Goal: Transaction & Acquisition: Book appointment/travel/reservation

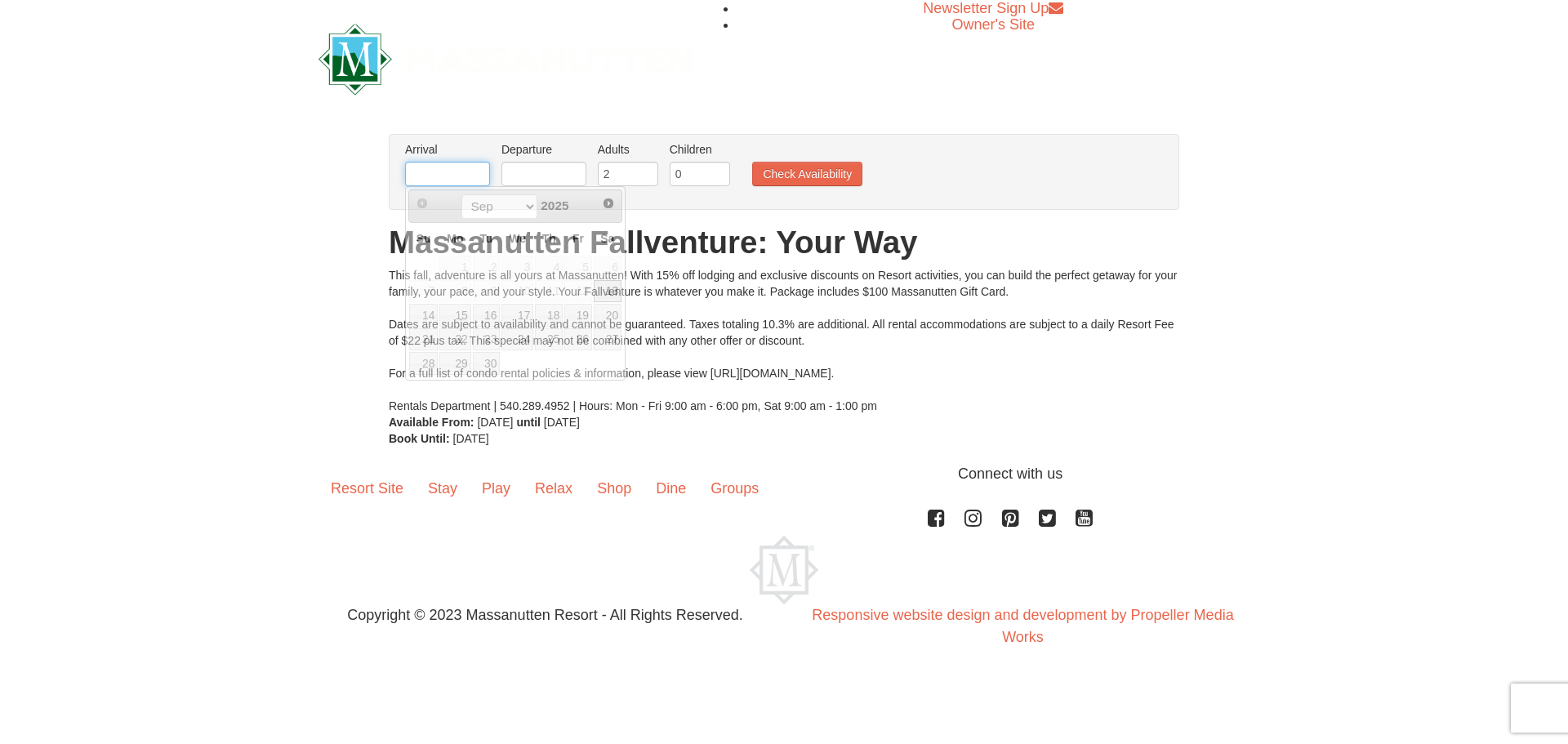
click at [444, 176] on input "text" at bounding box center [447, 174] width 85 height 25
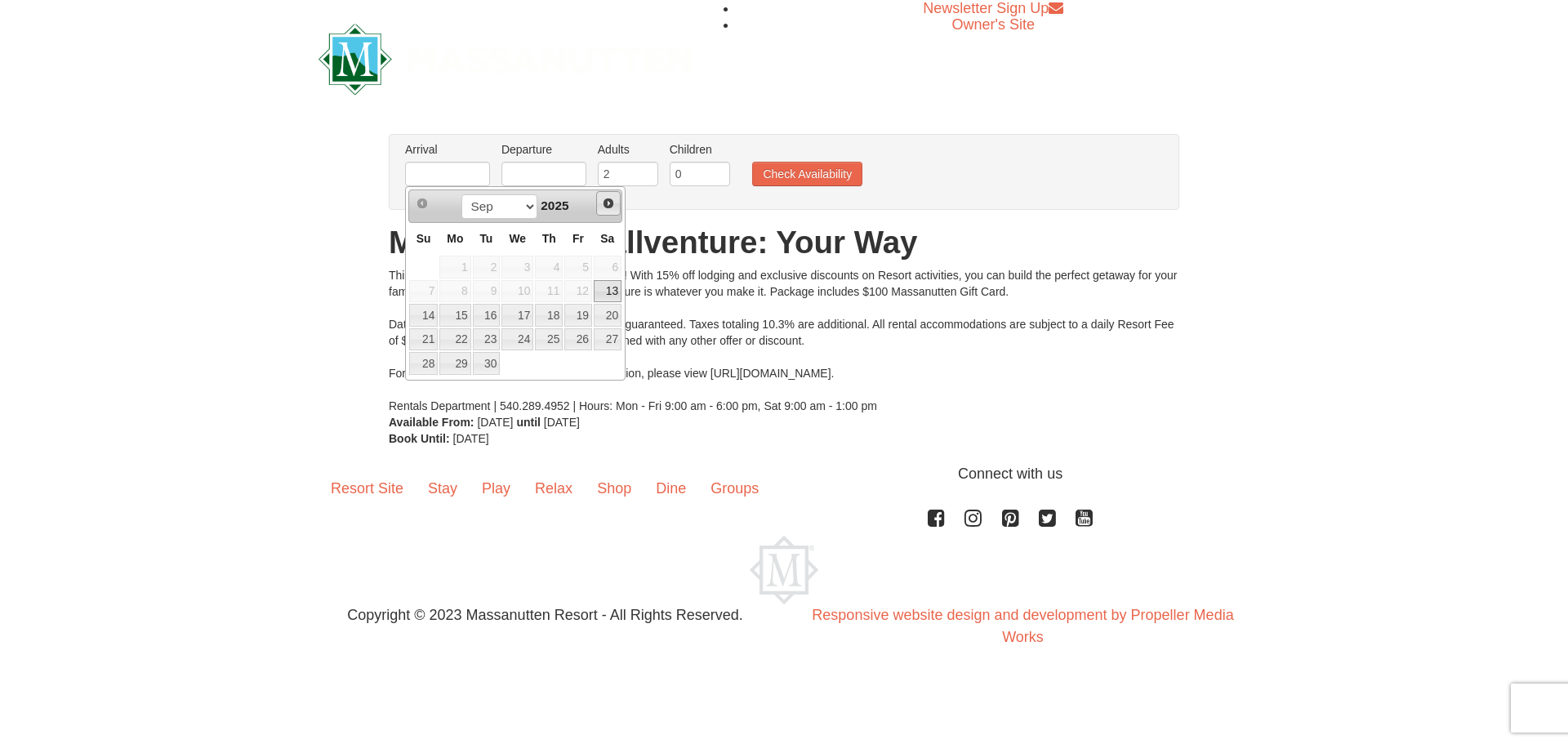
click at [612, 205] on span "Next" at bounding box center [608, 204] width 13 height 13
click at [608, 288] on link "11" at bounding box center [608, 292] width 28 height 23
type input "[DATE]"
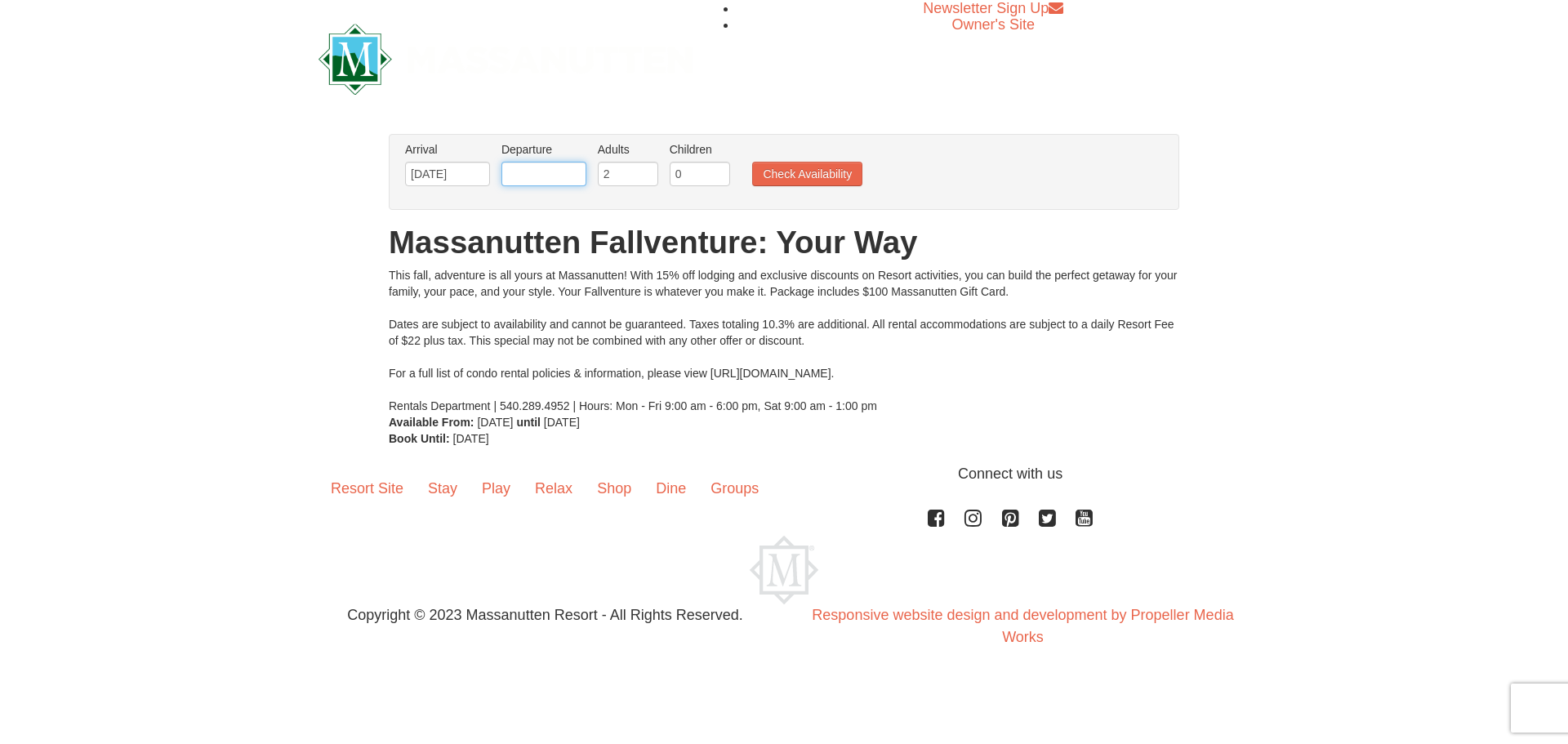
click at [561, 167] on input "text" at bounding box center [543, 174] width 85 height 25
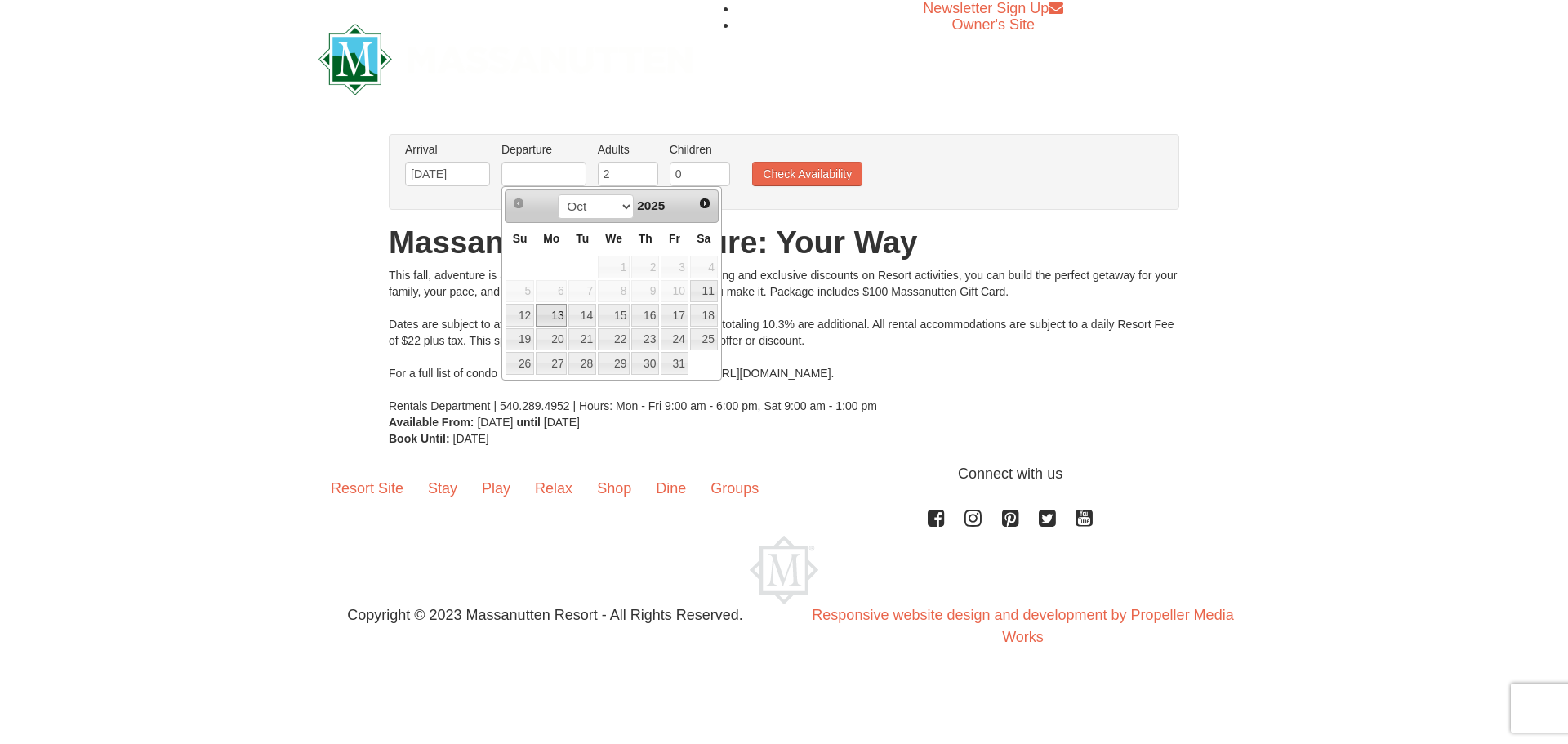
click at [557, 316] on link "13" at bounding box center [552, 316] width 31 height 23
type input "[DATE]"
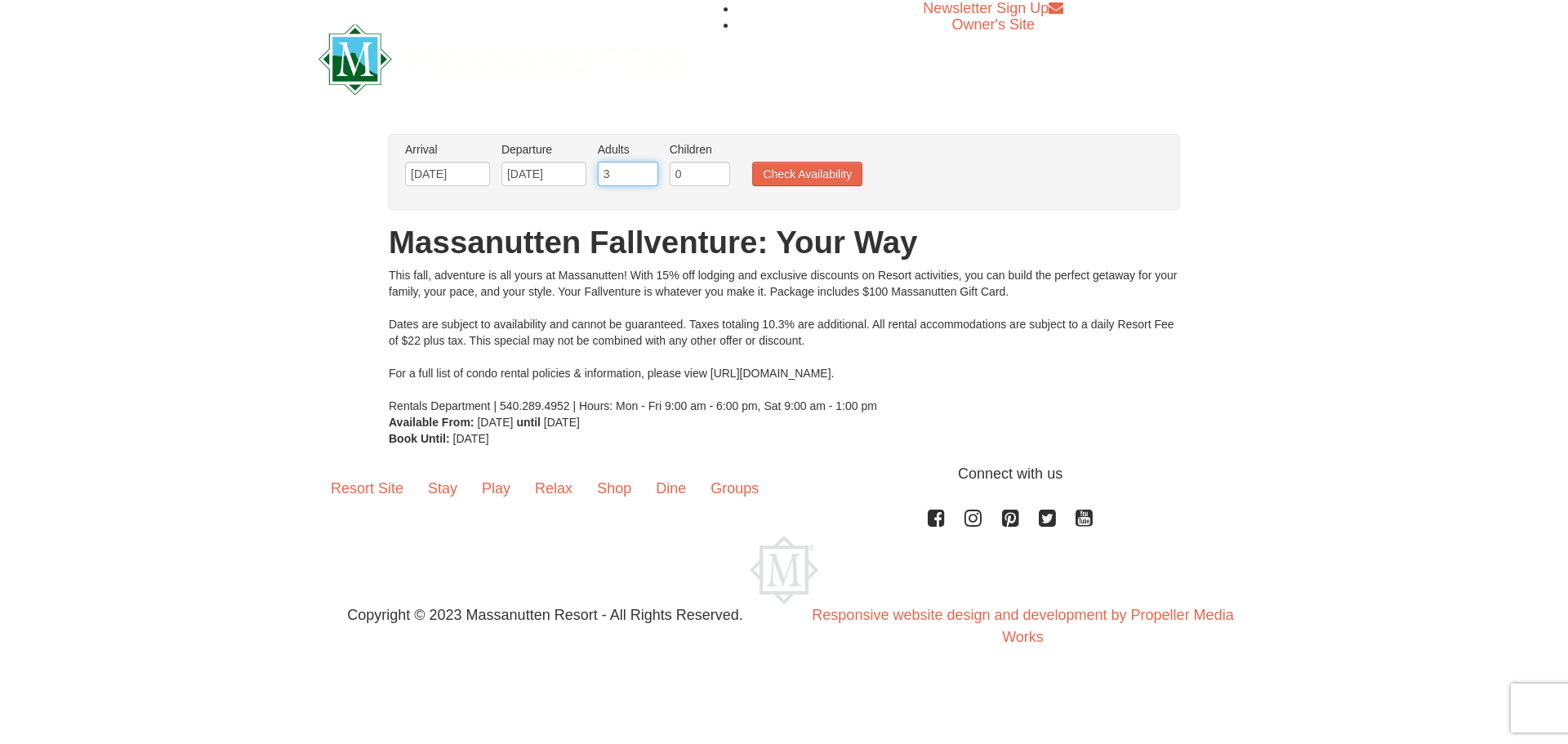
type input "3"
click at [646, 170] on input "3" at bounding box center [627, 174] width 60 height 25
click at [666, 166] on li "Children Please format dates MM/DD/YYYY 0" at bounding box center [699, 167] width 68 height 53
click at [683, 166] on input "0" at bounding box center [699, 174] width 60 height 25
click at [719, 171] on input "1" at bounding box center [699, 174] width 60 height 25
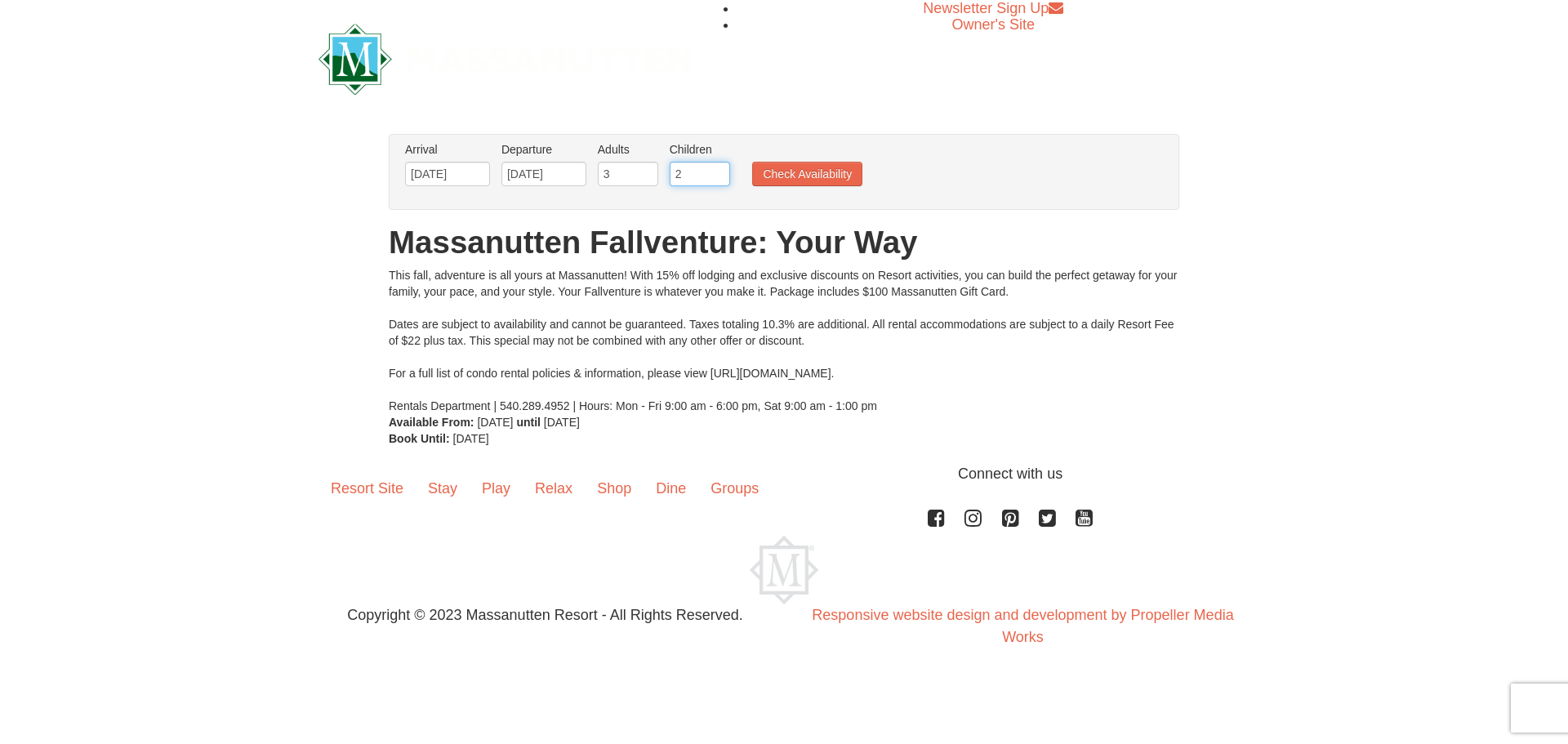
type input "2"
click at [719, 171] on input "2" at bounding box center [699, 174] width 60 height 25
click at [805, 179] on button "Check Availability" at bounding box center [808, 174] width 110 height 25
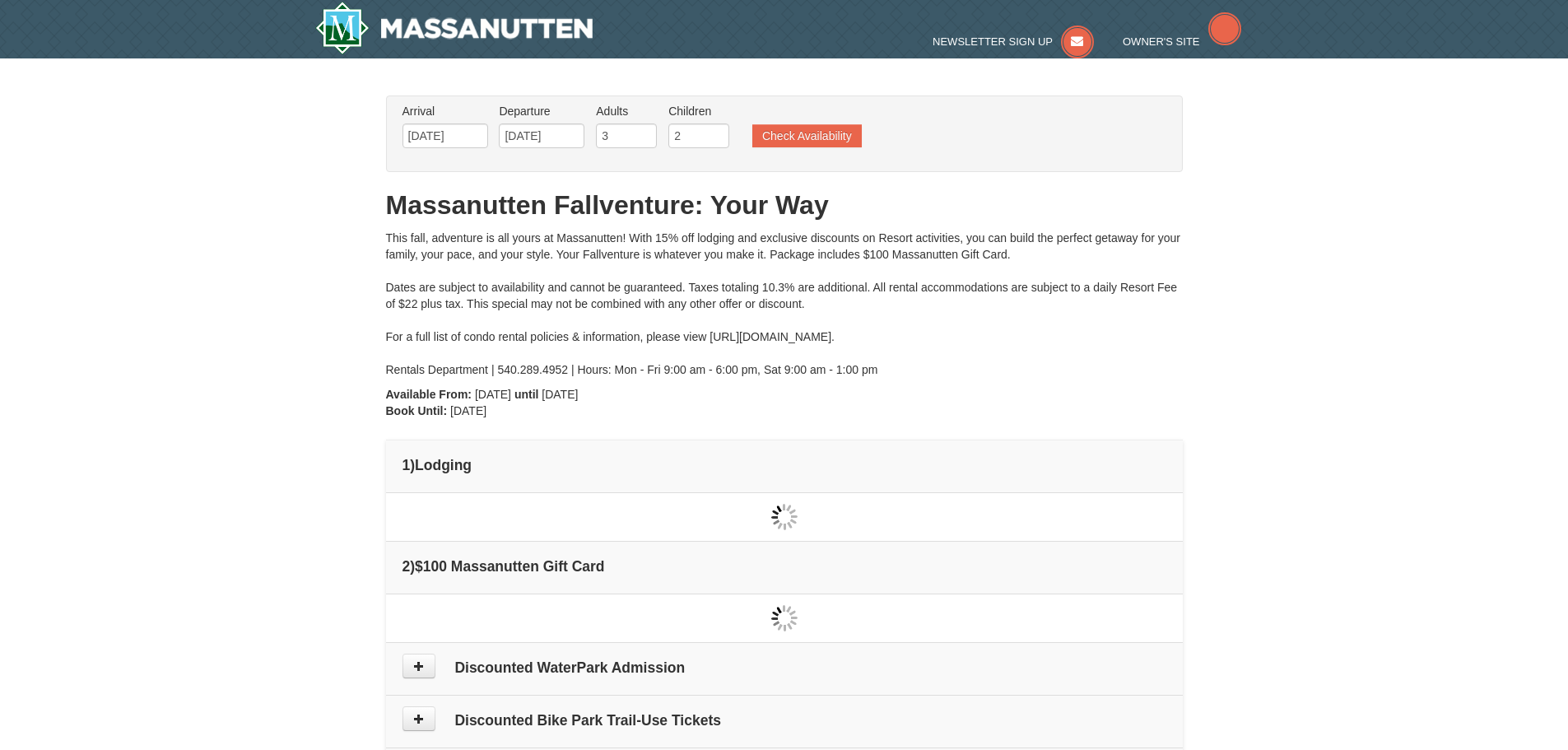
type input "[DATE]"
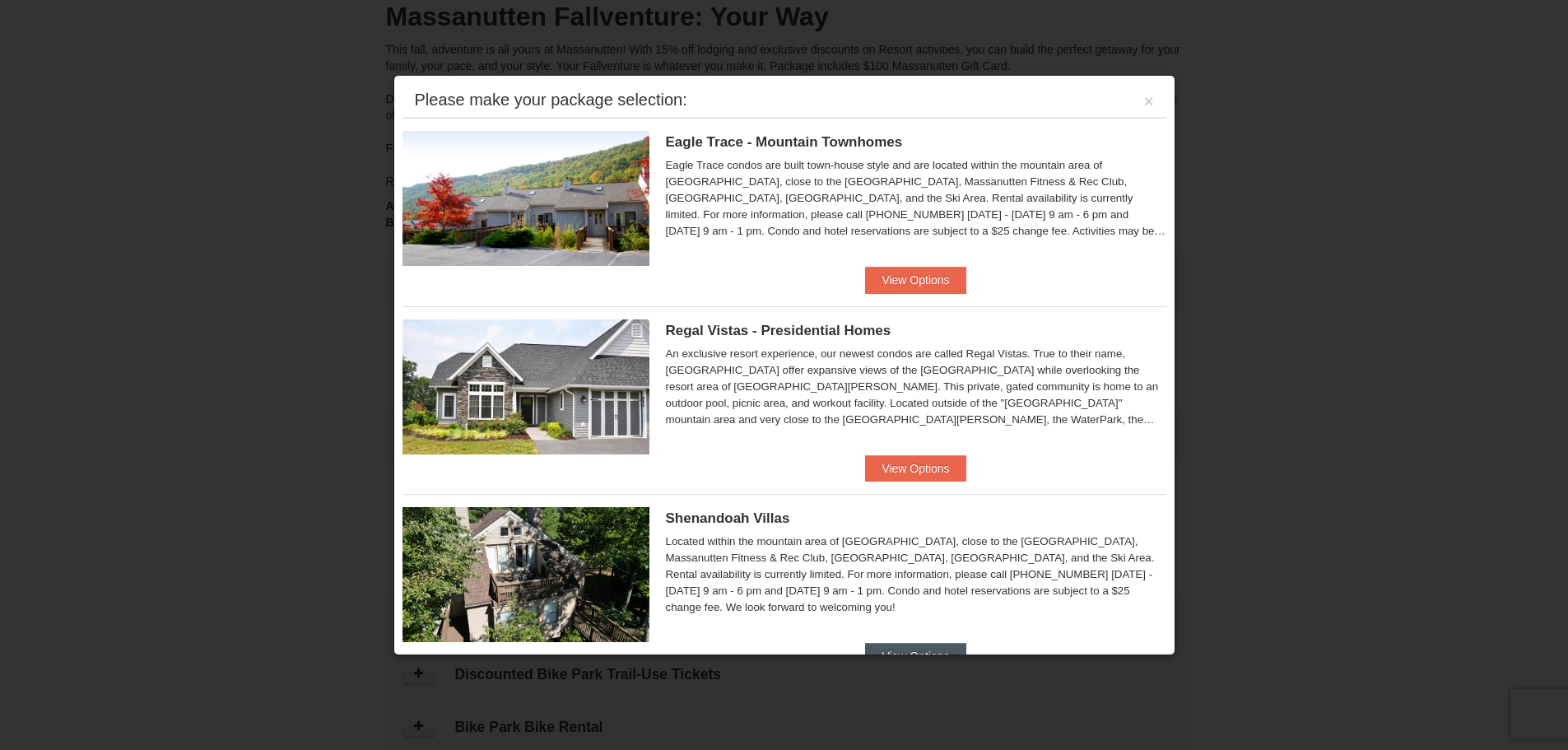
scroll to position [174, 0]
click at [923, 282] on button "View Options" at bounding box center [915, 280] width 101 height 27
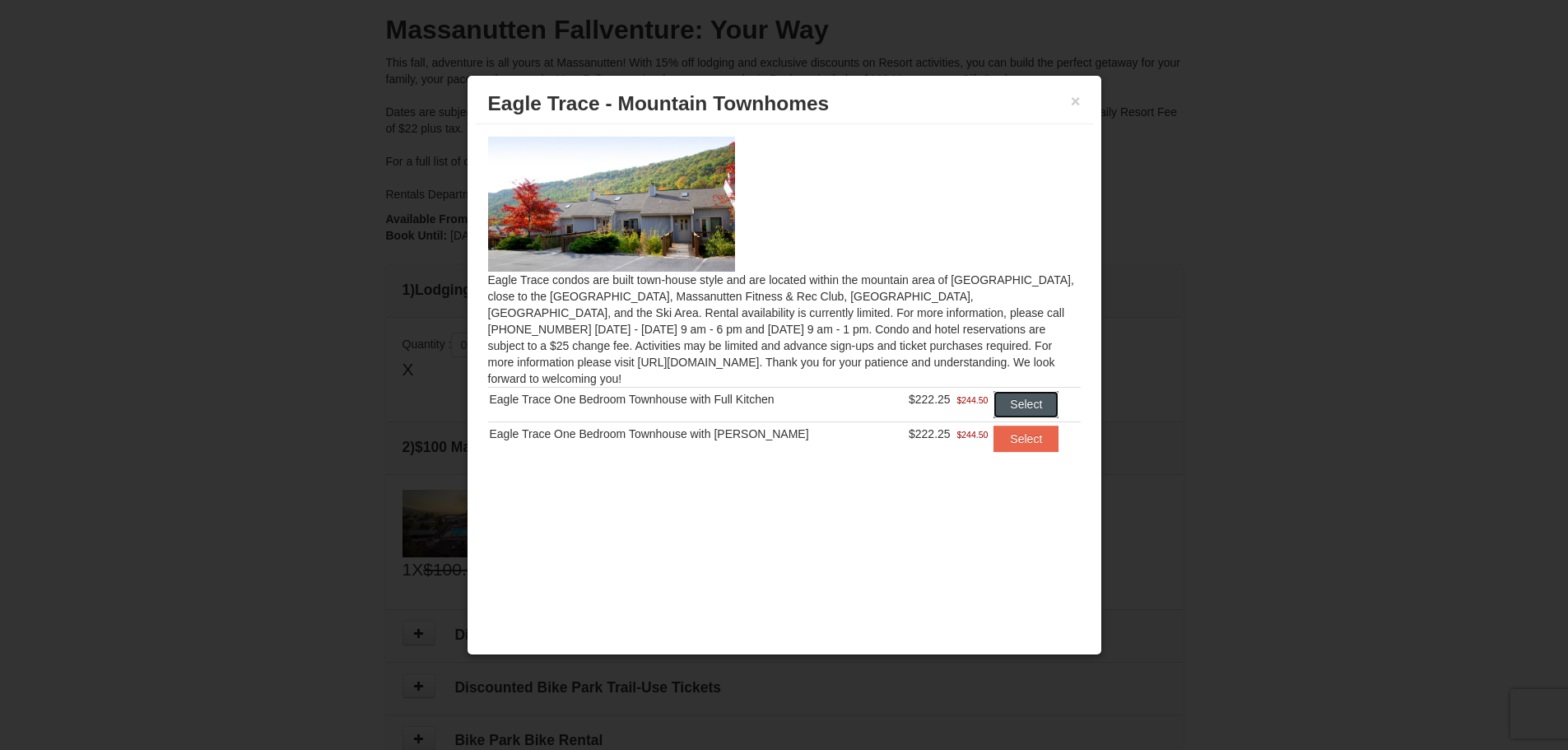
click at [1018, 391] on button "Select" at bounding box center [1026, 404] width 65 height 27
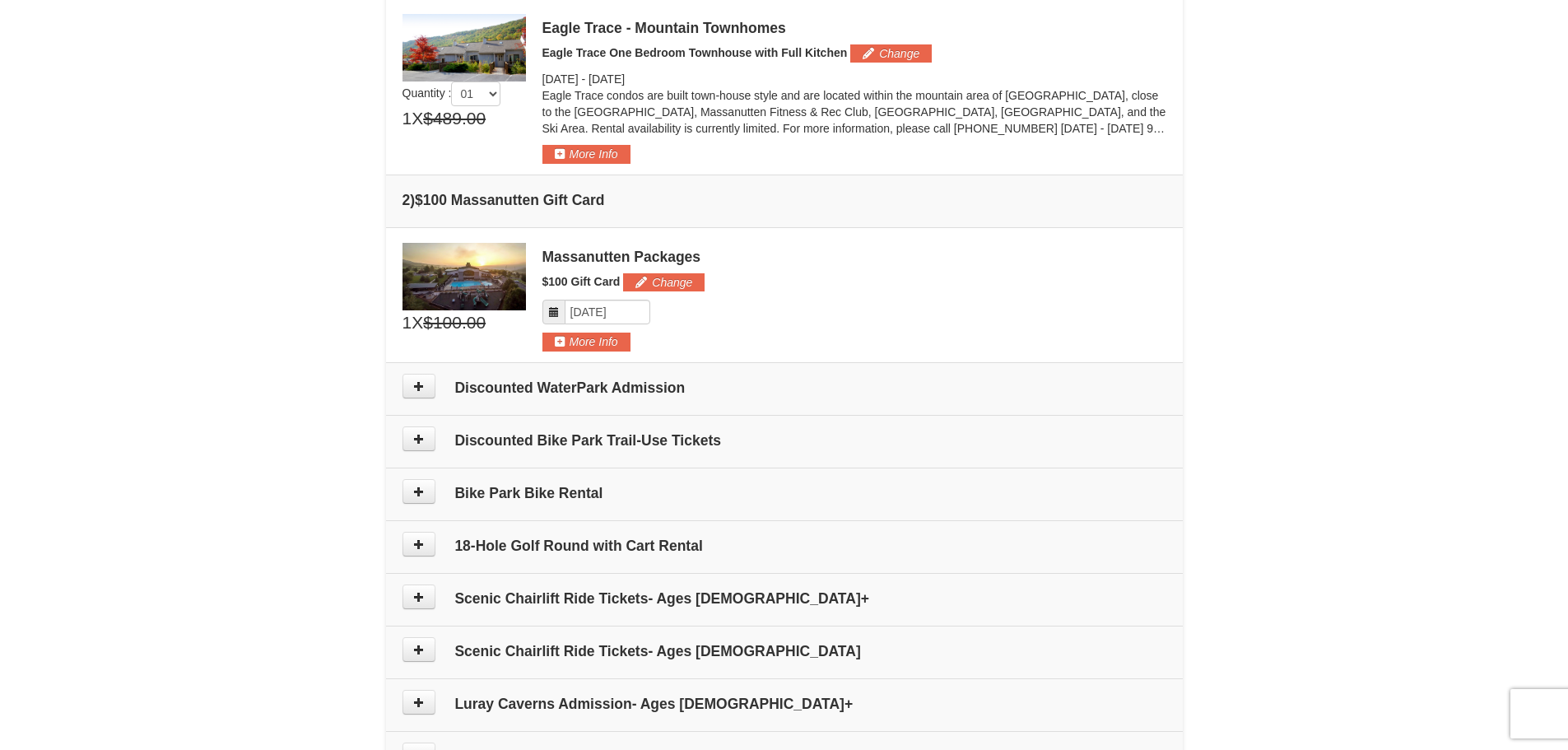
scroll to position [493, 0]
click at [420, 390] on icon at bounding box center [419, 385] width 12 height 12
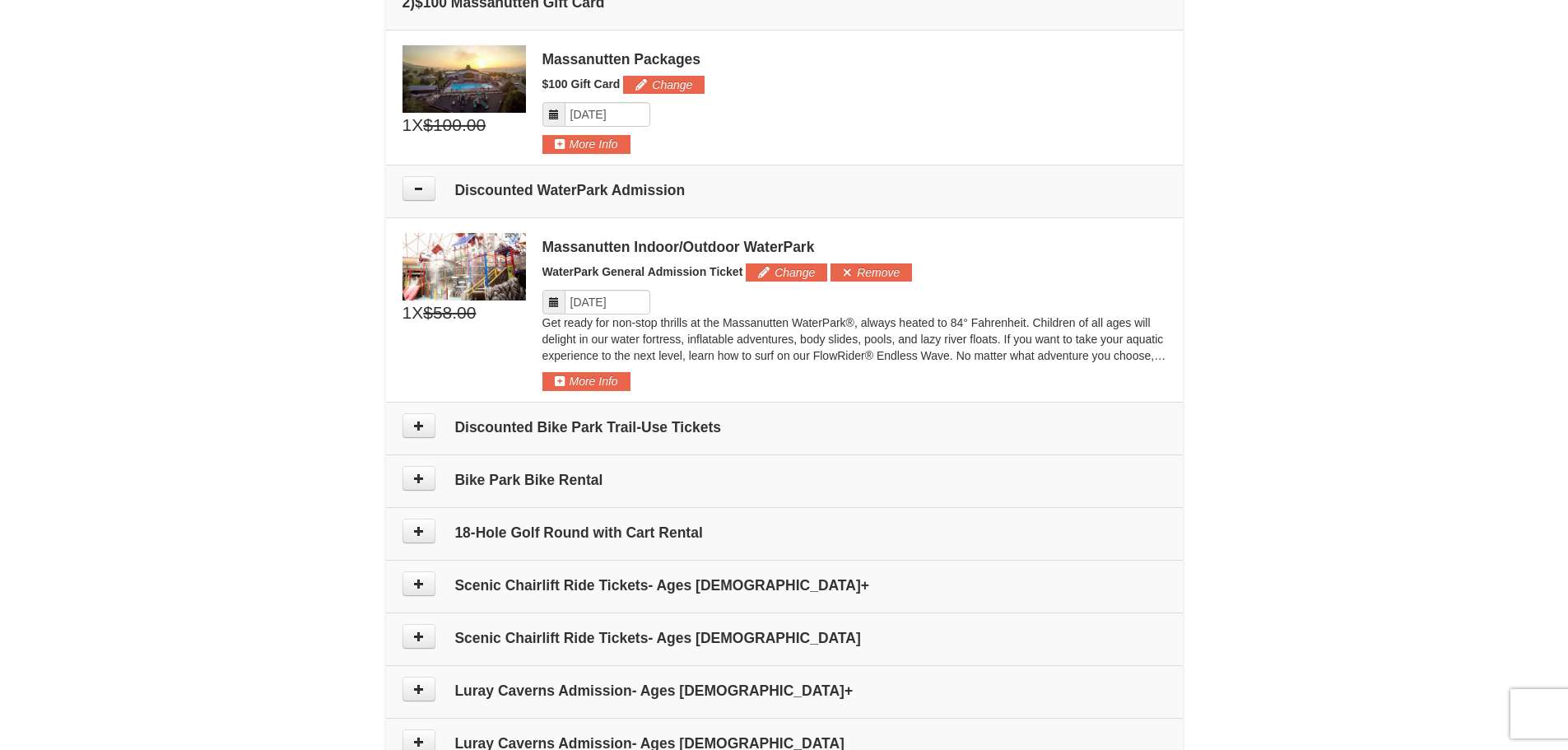
scroll to position [772, 0]
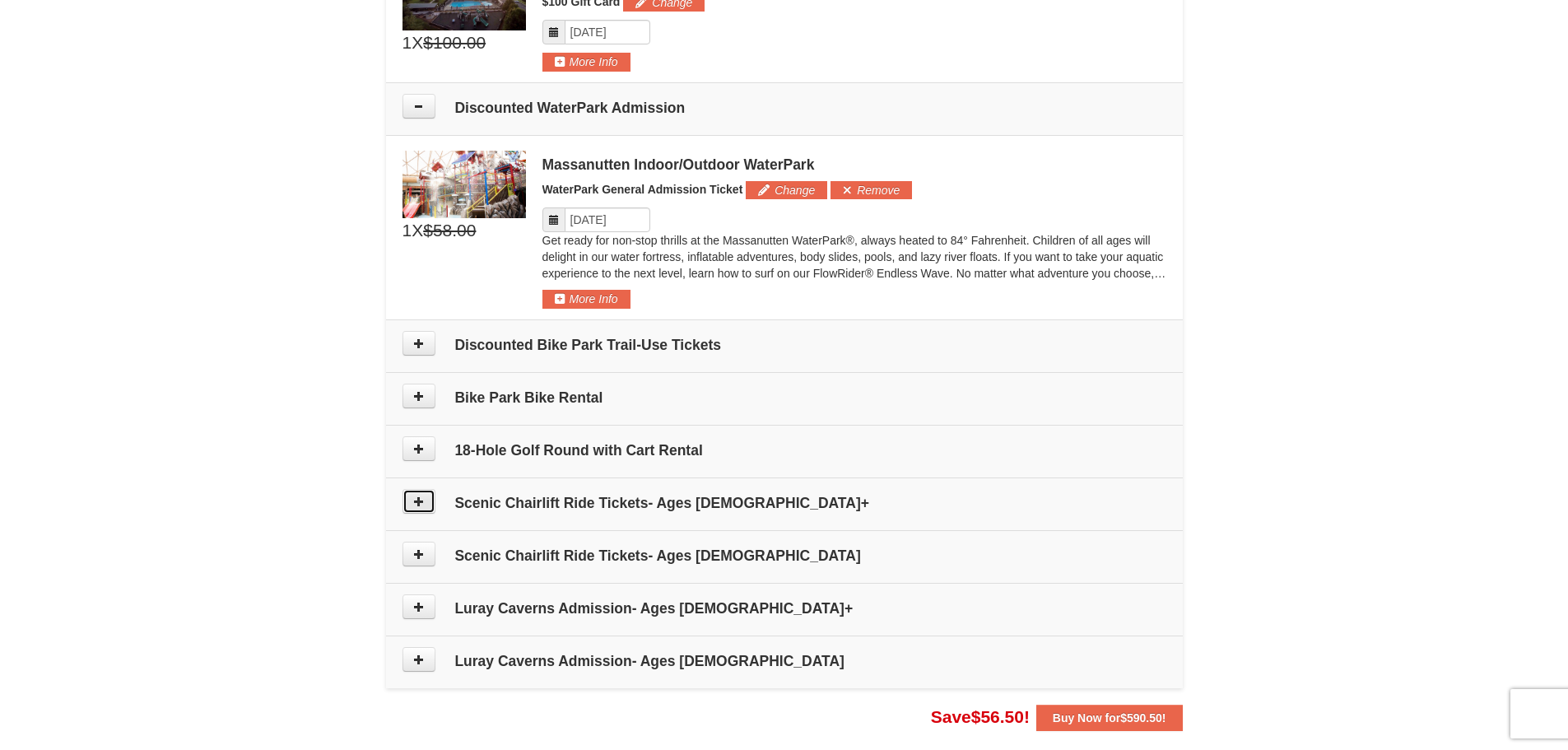
click at [415, 502] on icon at bounding box center [419, 501] width 12 height 12
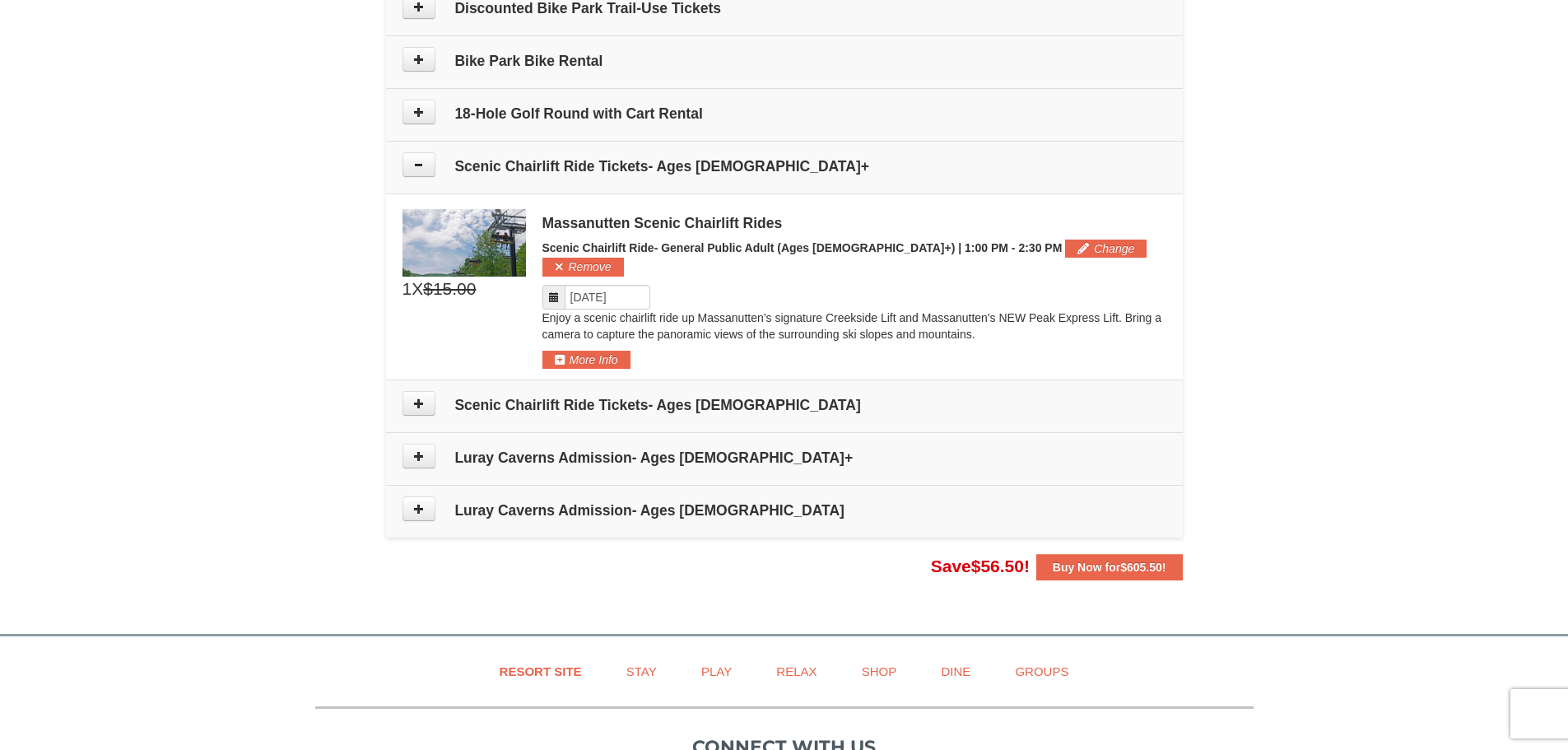
scroll to position [1086, 0]
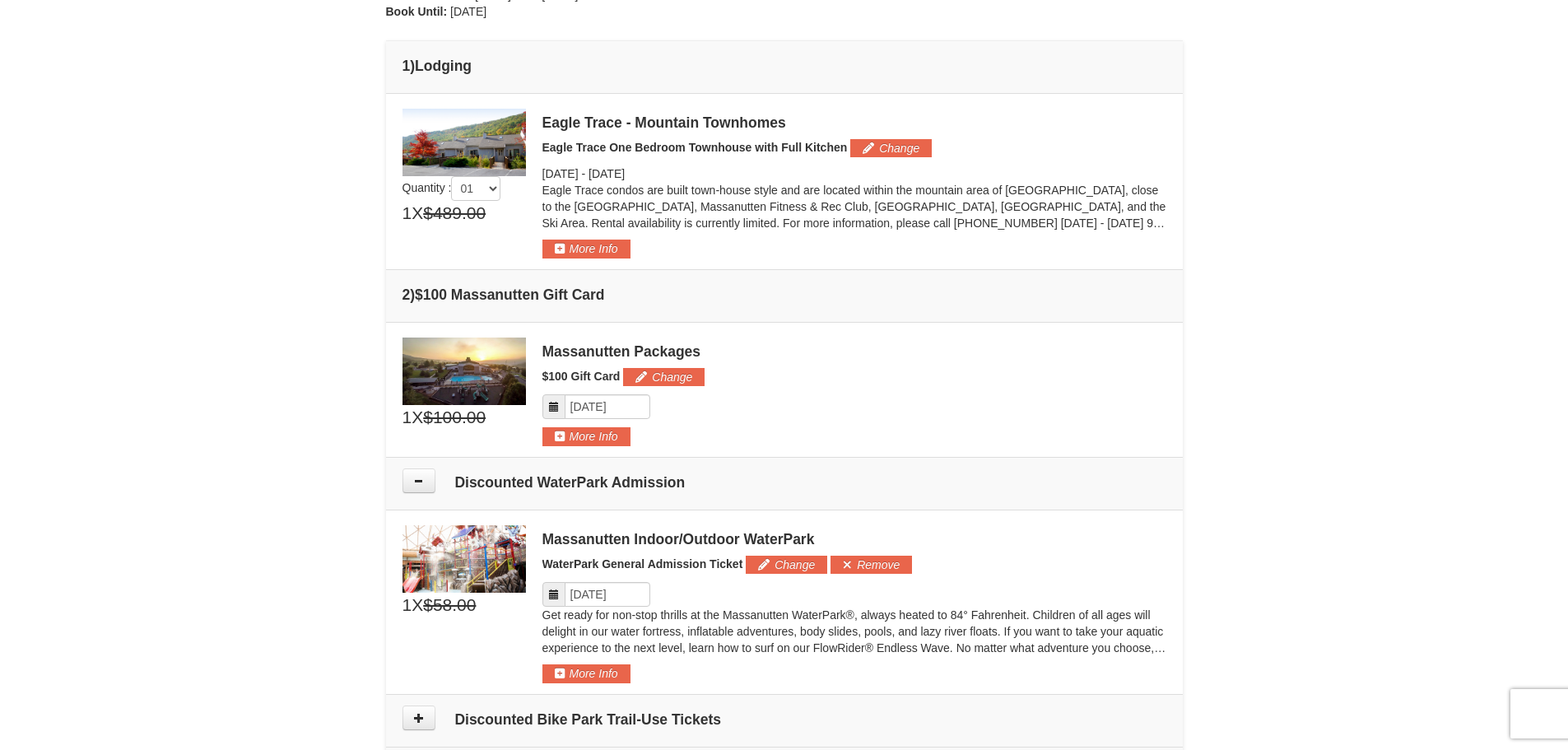
scroll to position [180, 0]
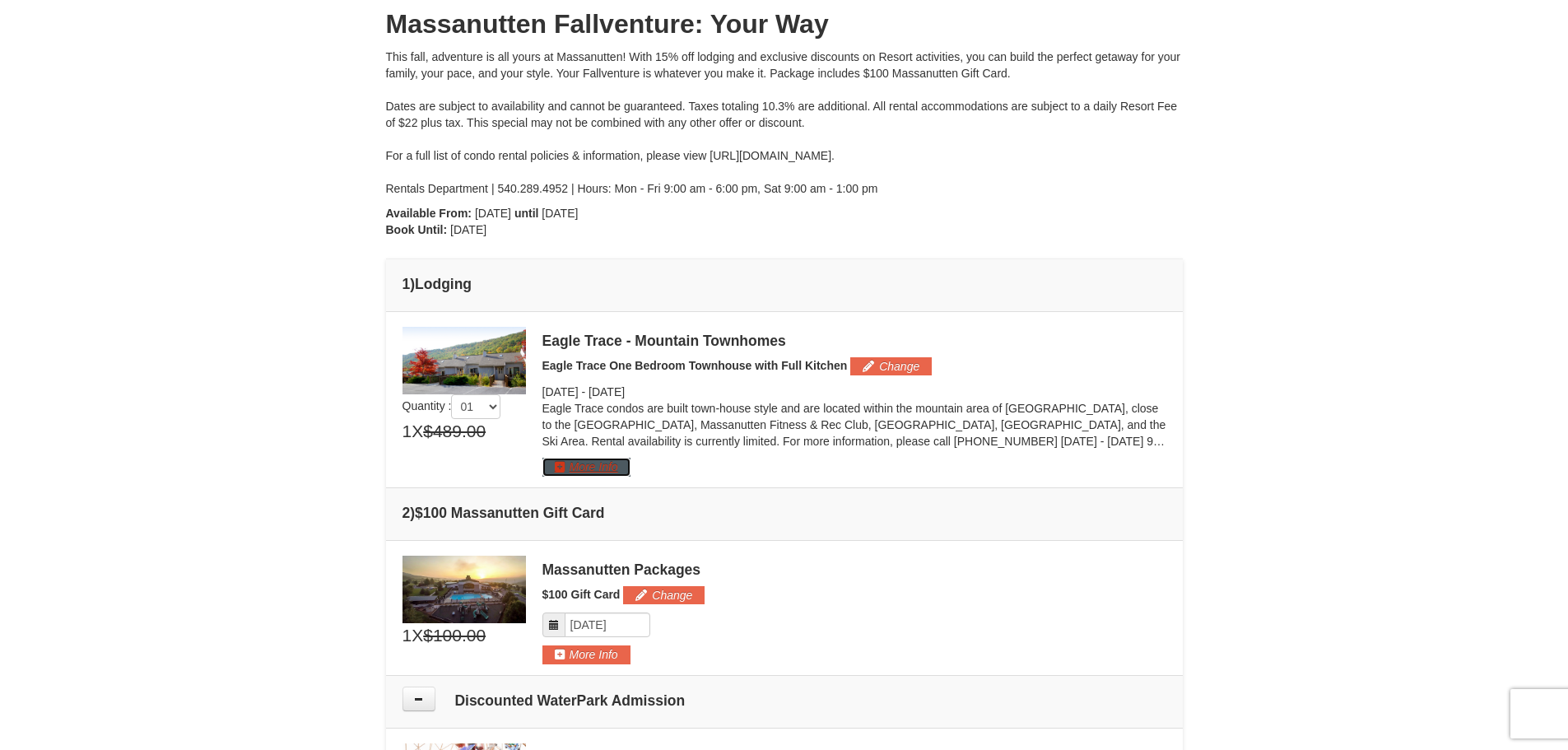
click at [558, 463] on button "More Info" at bounding box center [587, 467] width 88 height 18
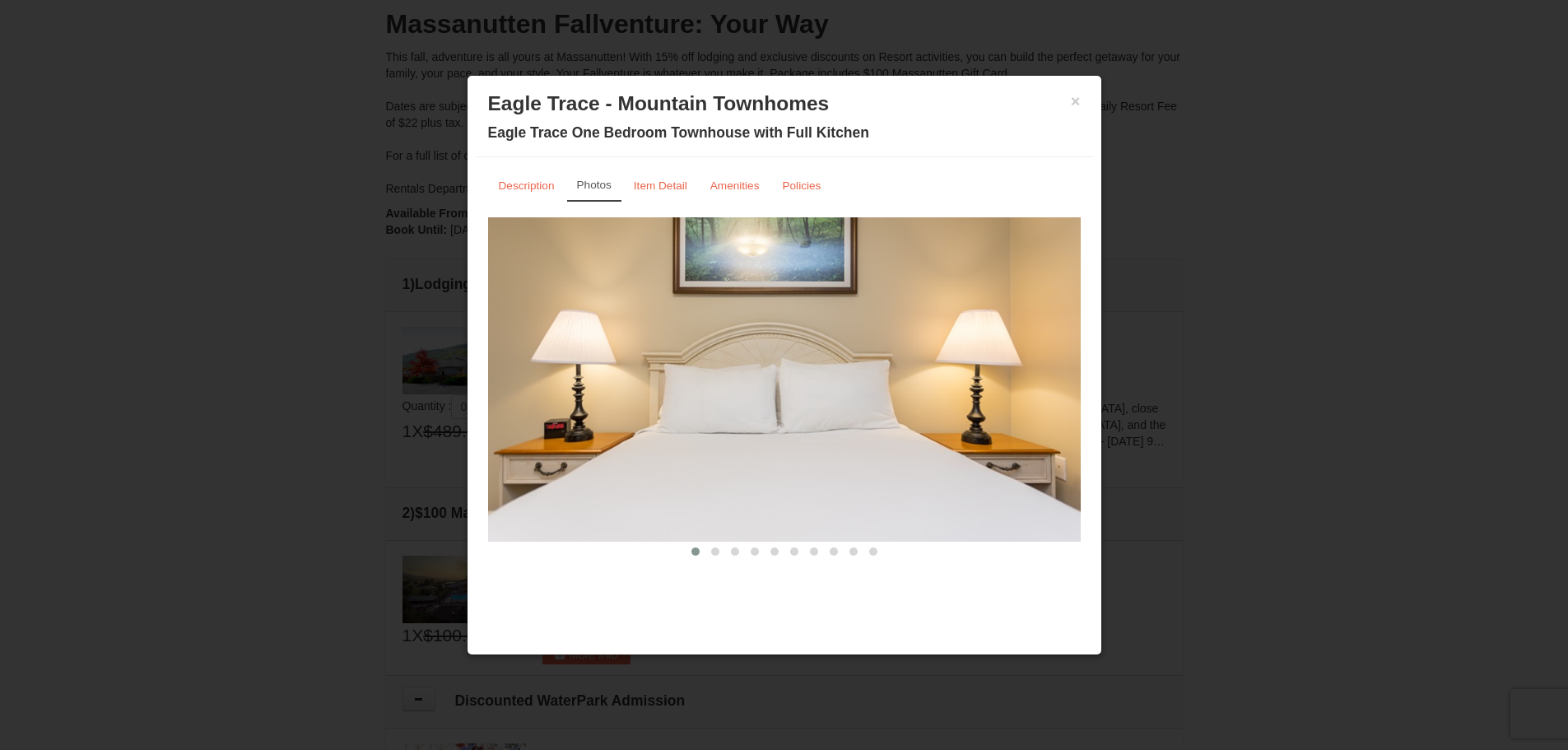
click at [1049, 375] on img at bounding box center [784, 380] width 592 height 324
click at [719, 554] on span at bounding box center [715, 551] width 8 height 8
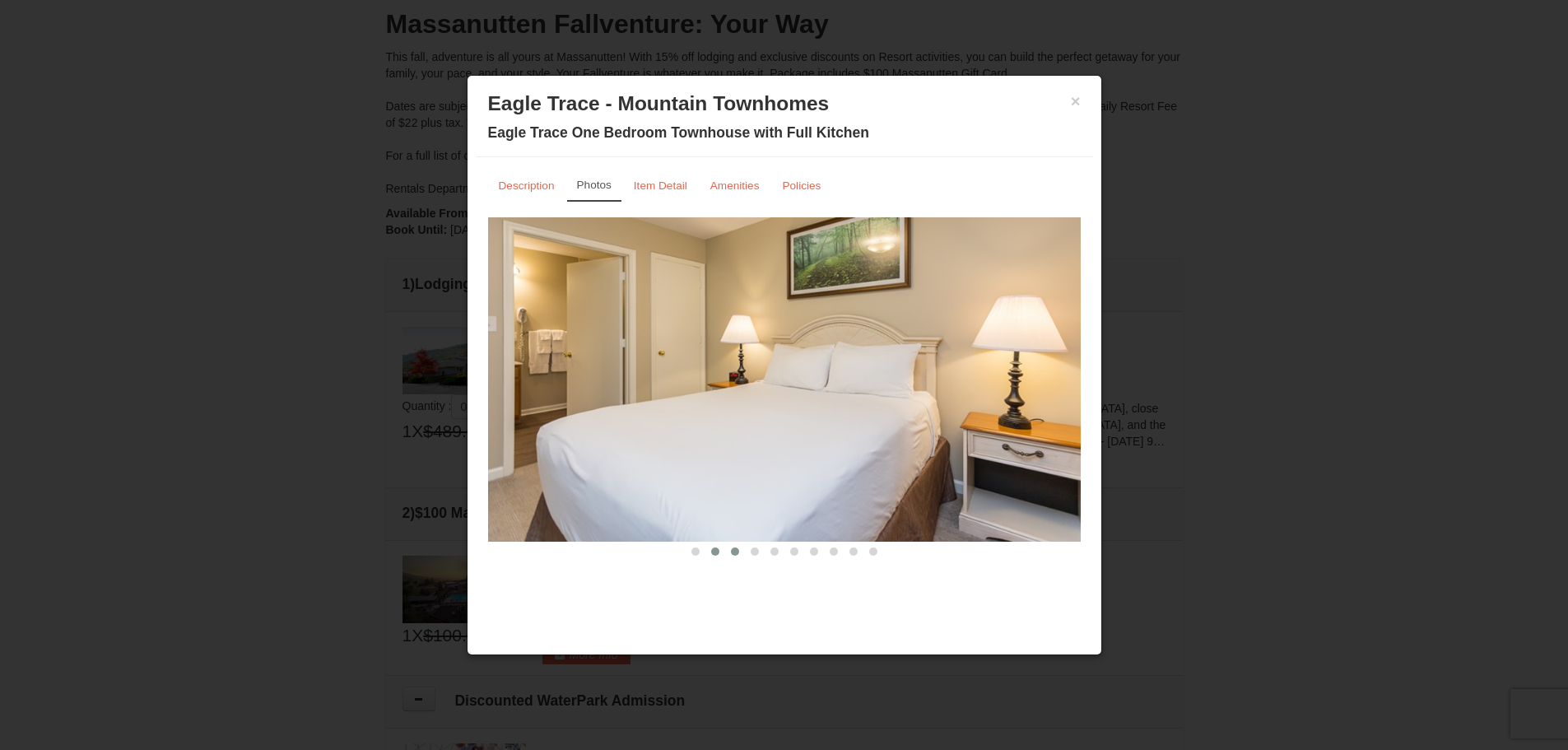
click at [737, 556] on button at bounding box center [735, 551] width 20 height 17
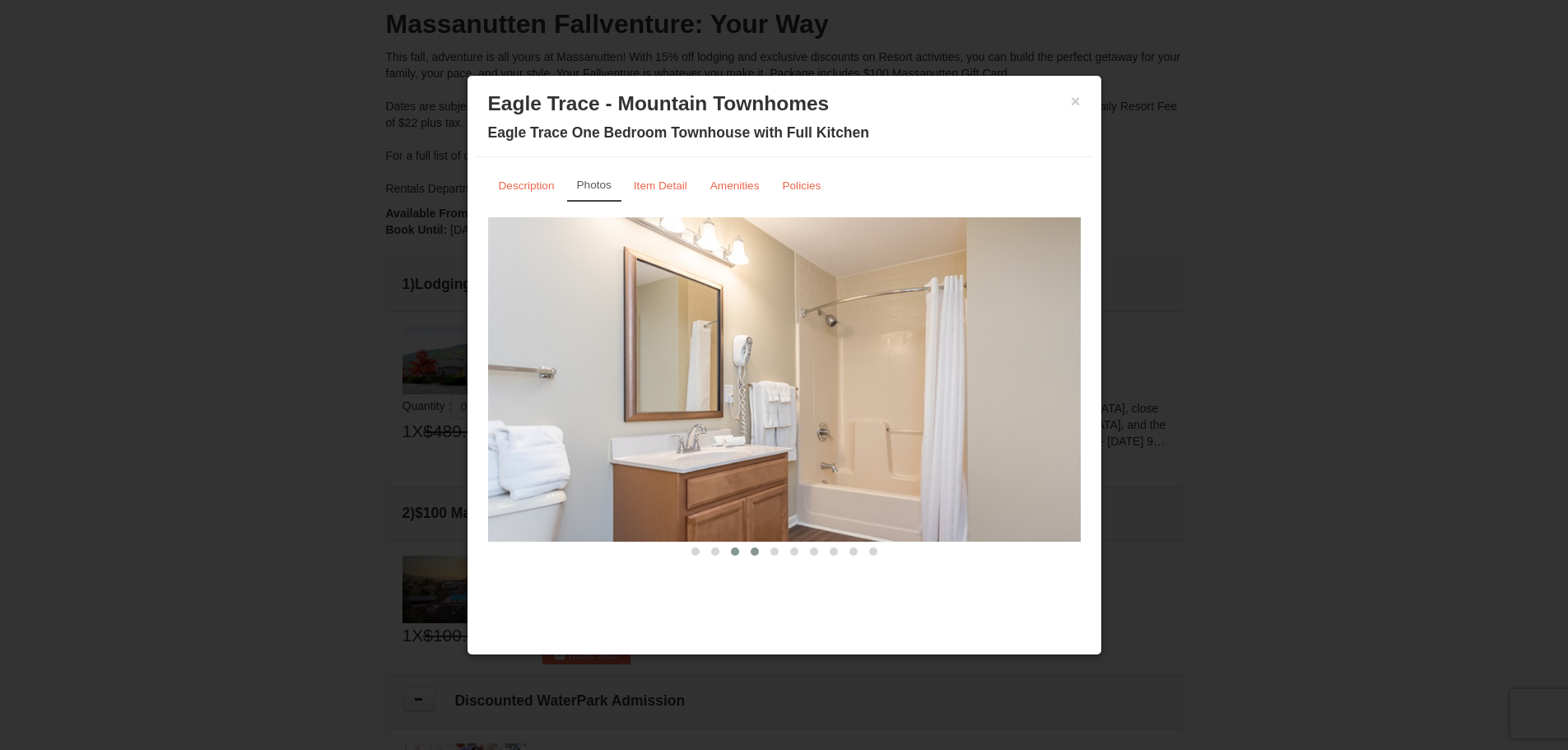
click at [759, 556] on button at bounding box center [755, 551] width 20 height 17
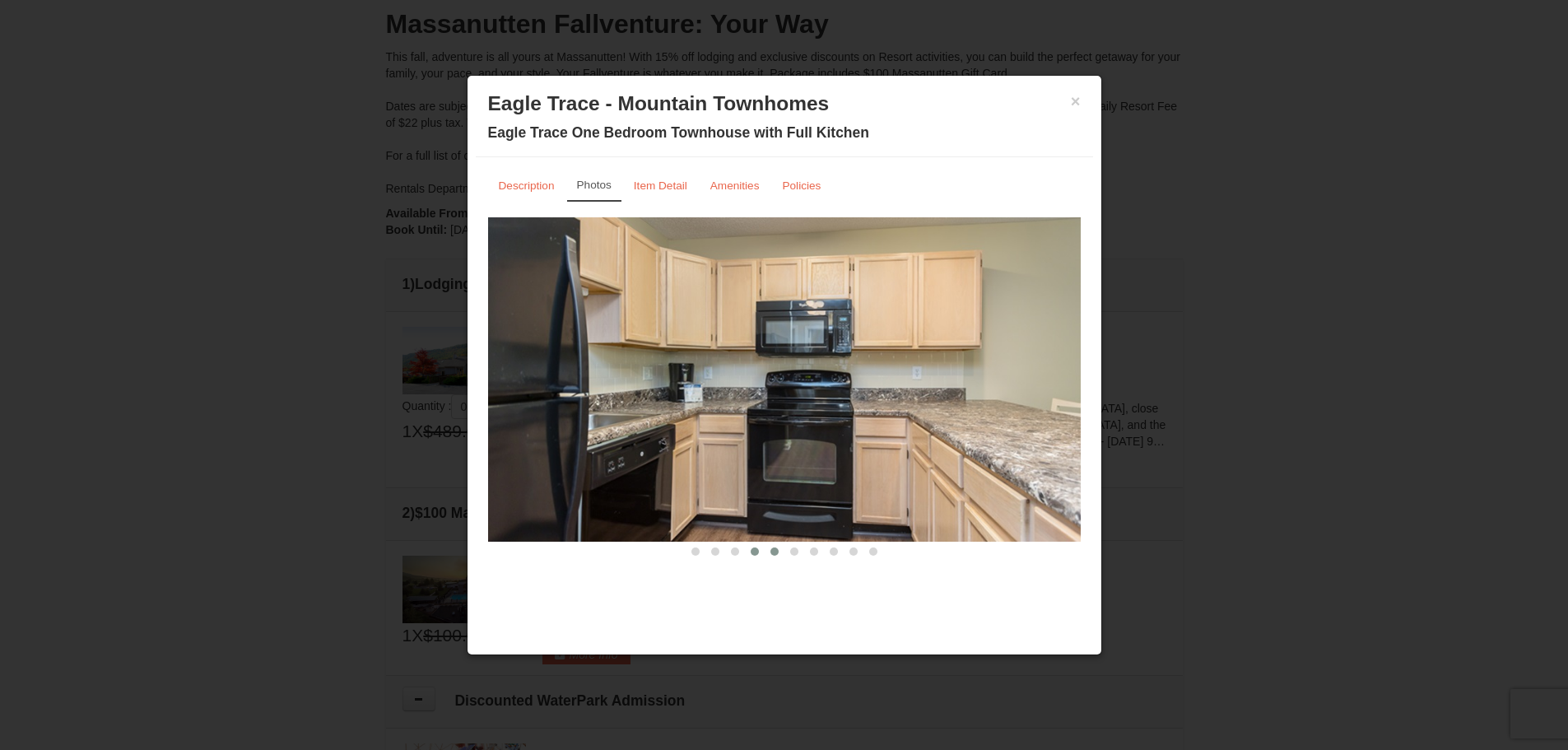
click at [774, 552] on span at bounding box center [774, 551] width 8 height 8
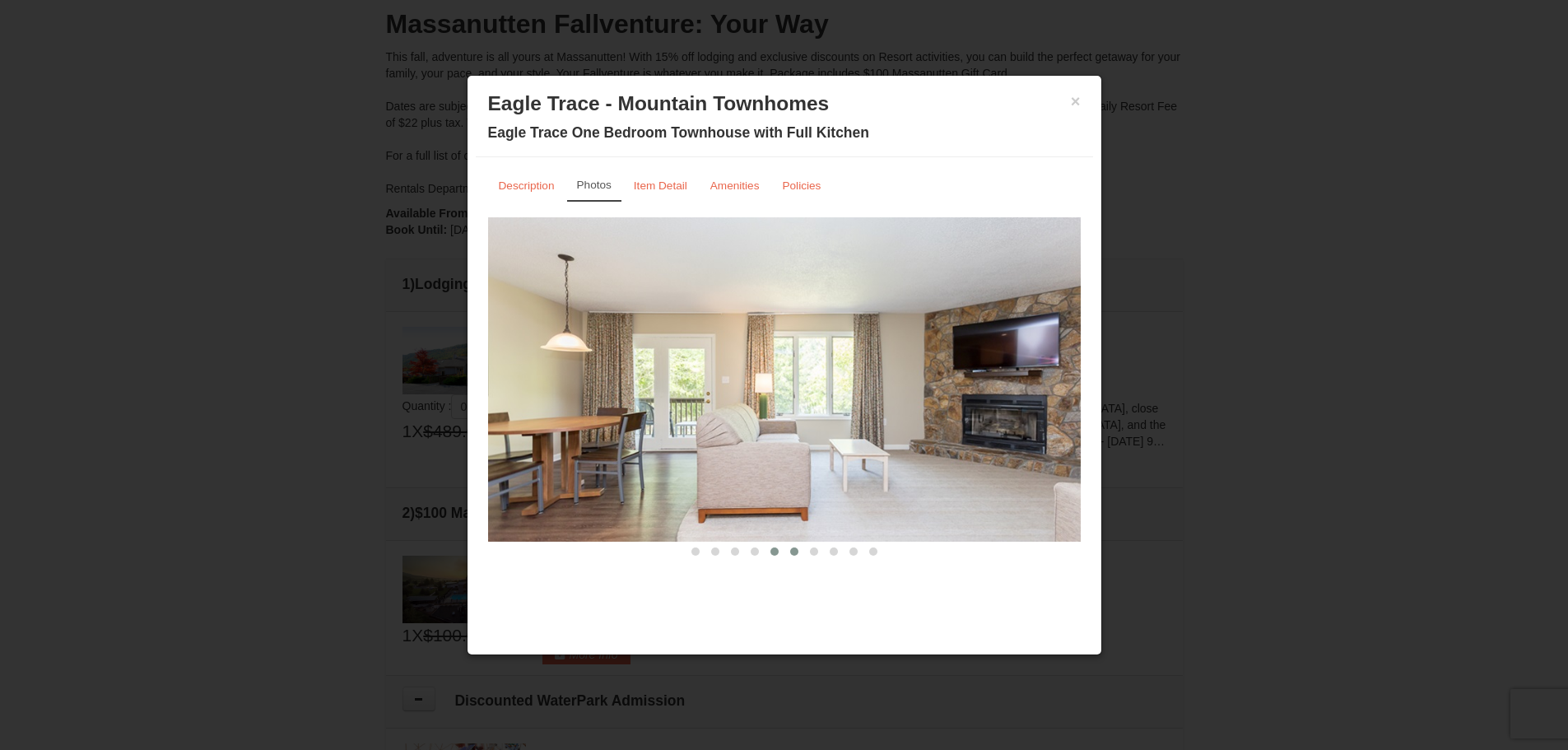
click at [799, 552] on button at bounding box center [794, 551] width 20 height 17
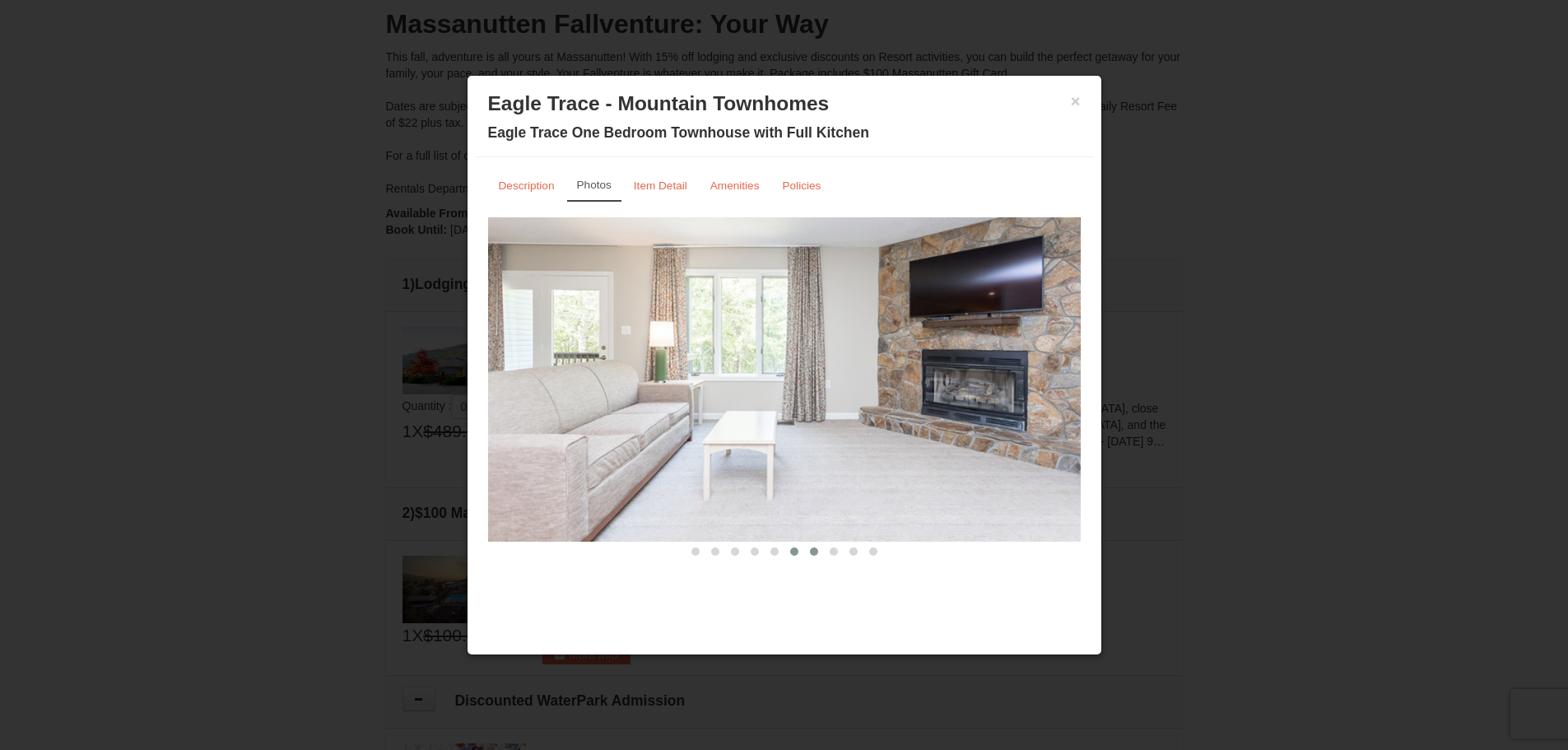
click at [815, 552] on span at bounding box center [814, 551] width 8 height 8
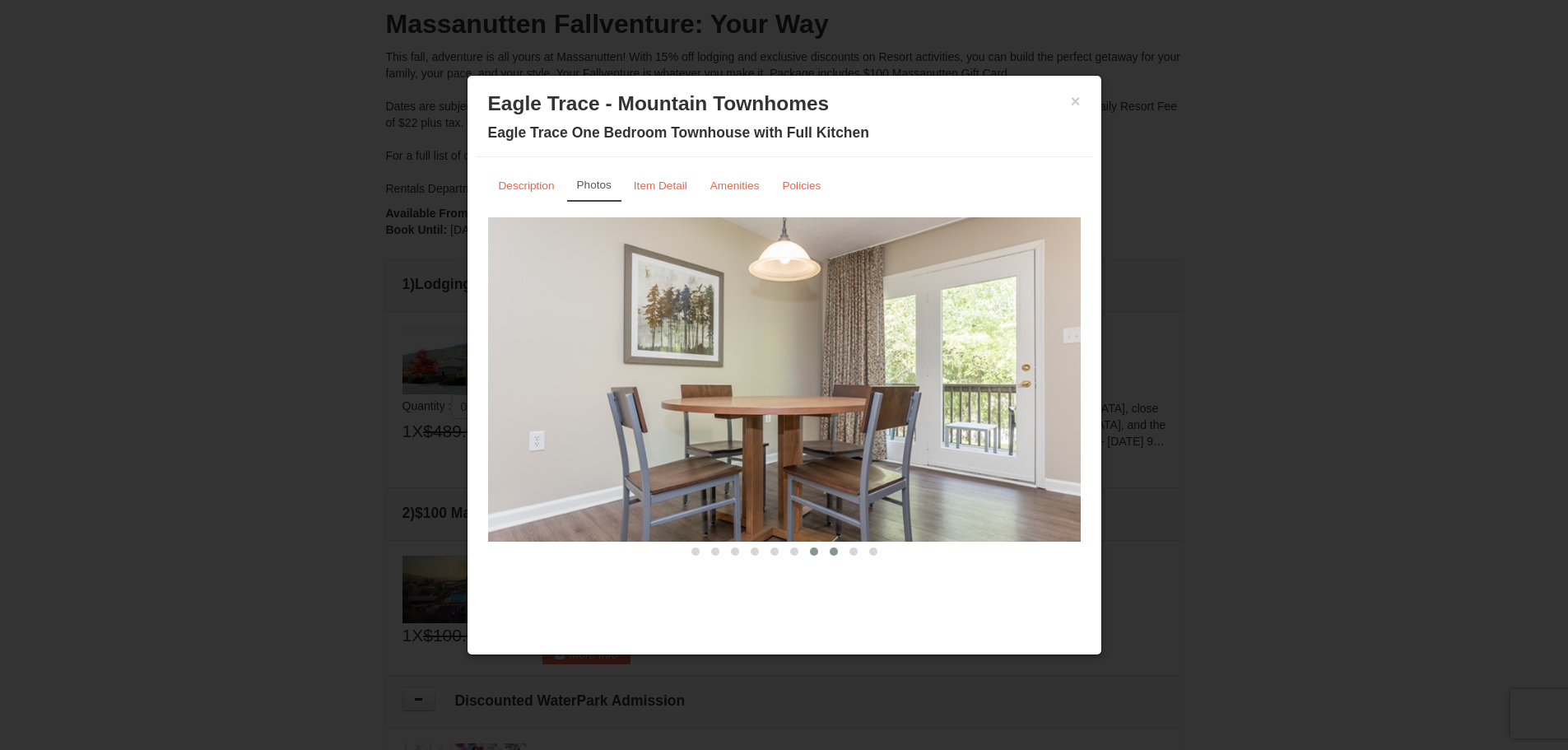
click at [833, 552] on span at bounding box center [834, 551] width 8 height 8
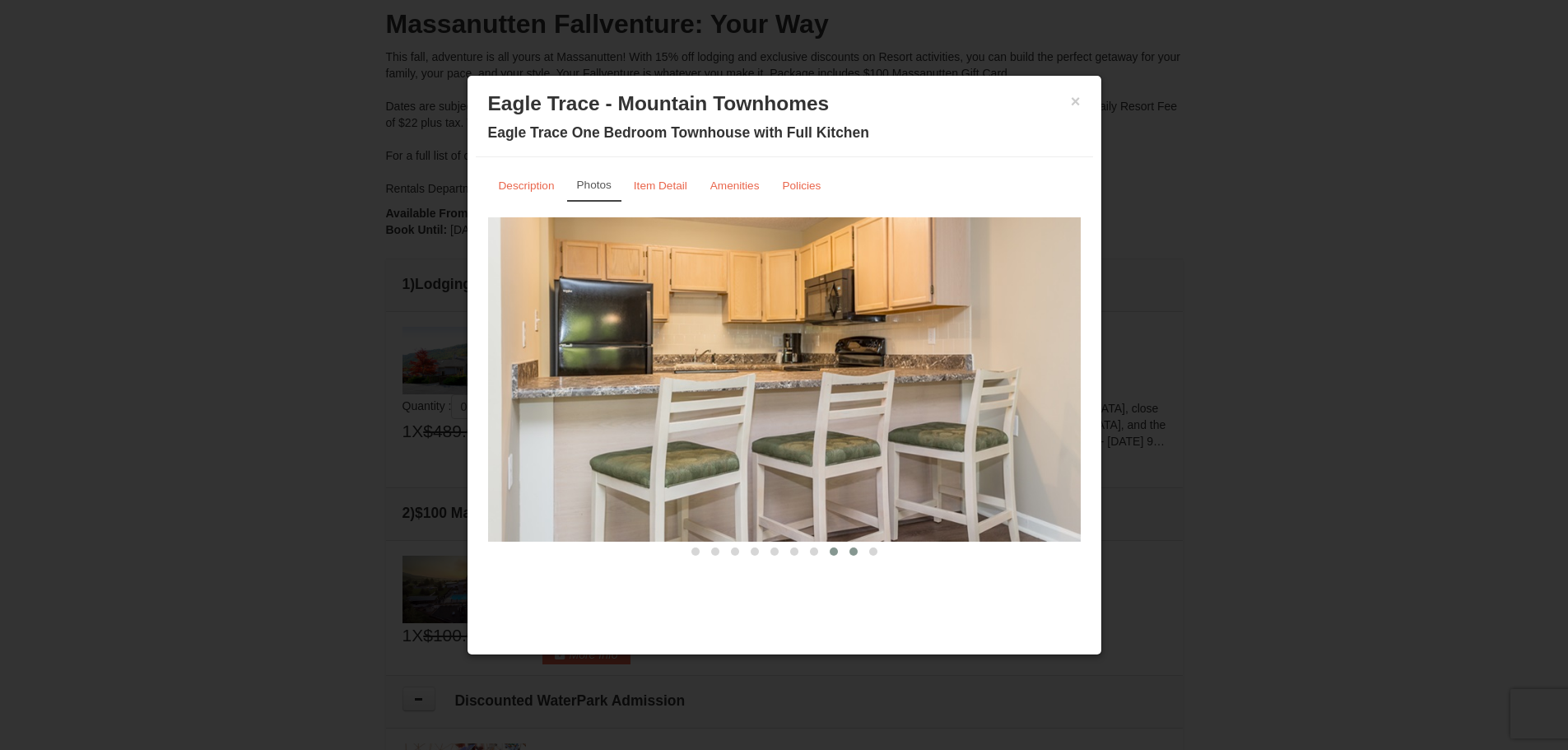
click at [855, 552] on span at bounding box center [853, 551] width 8 height 8
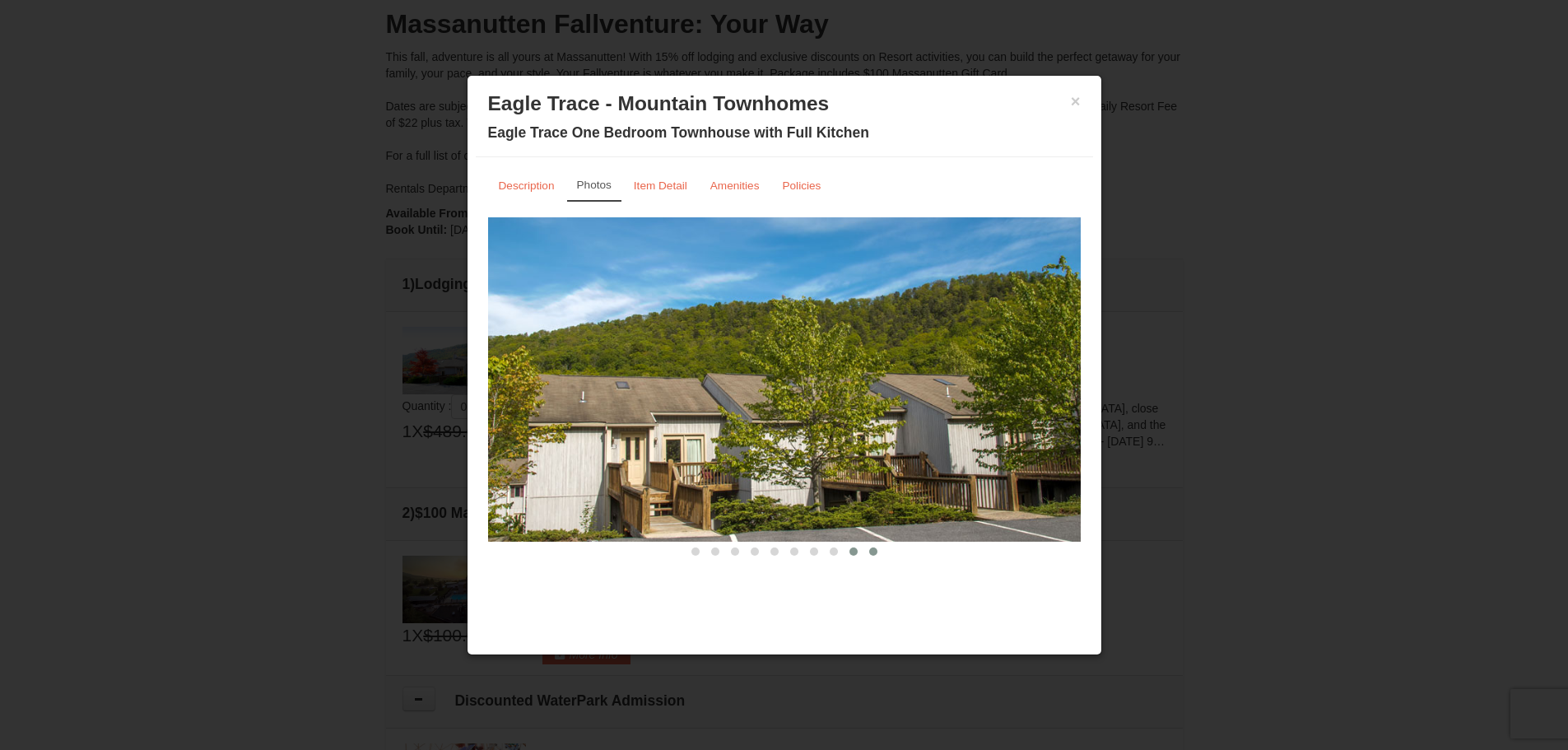
click at [877, 551] on span at bounding box center [873, 551] width 8 height 8
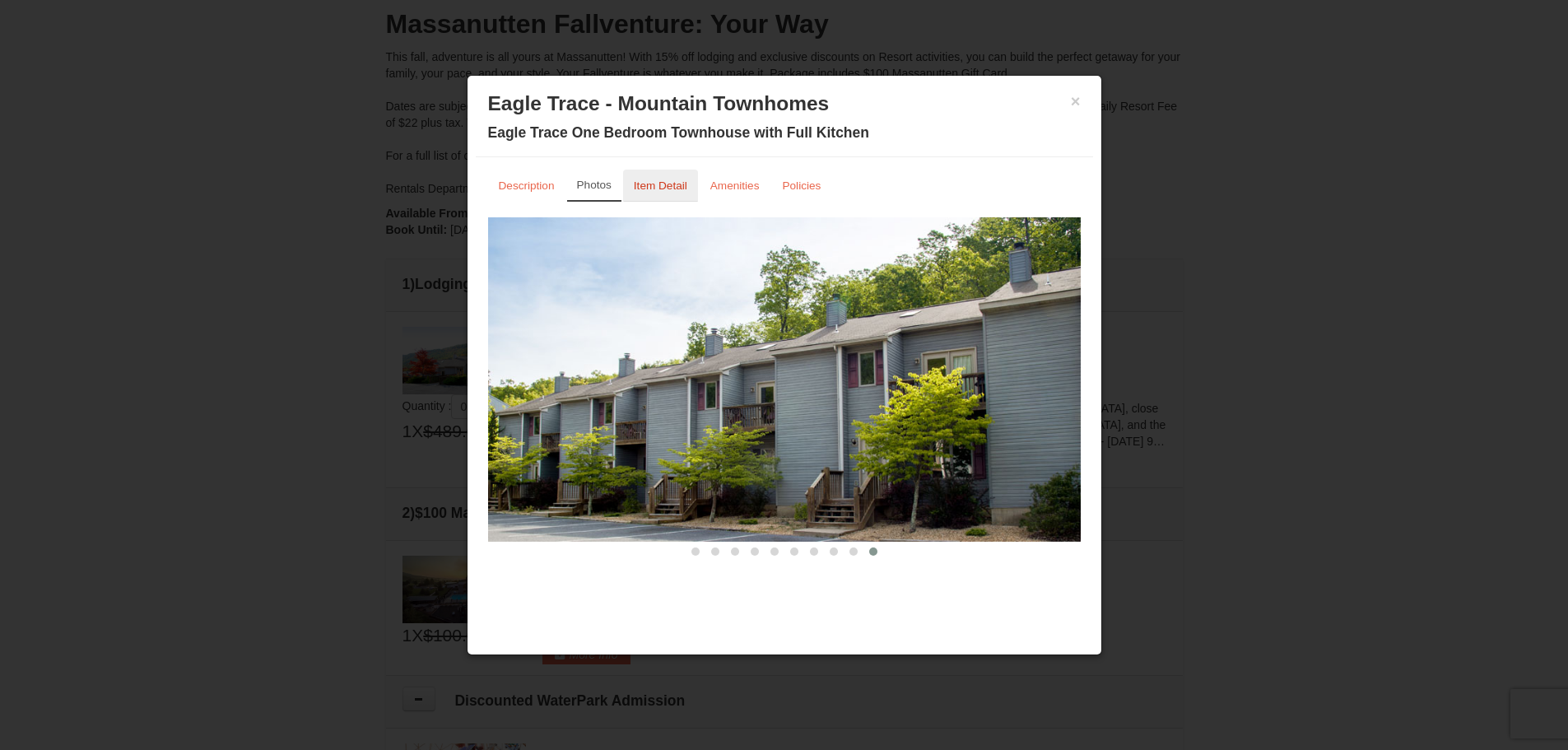
click at [670, 189] on small "Item Detail" at bounding box center [661, 185] width 53 height 12
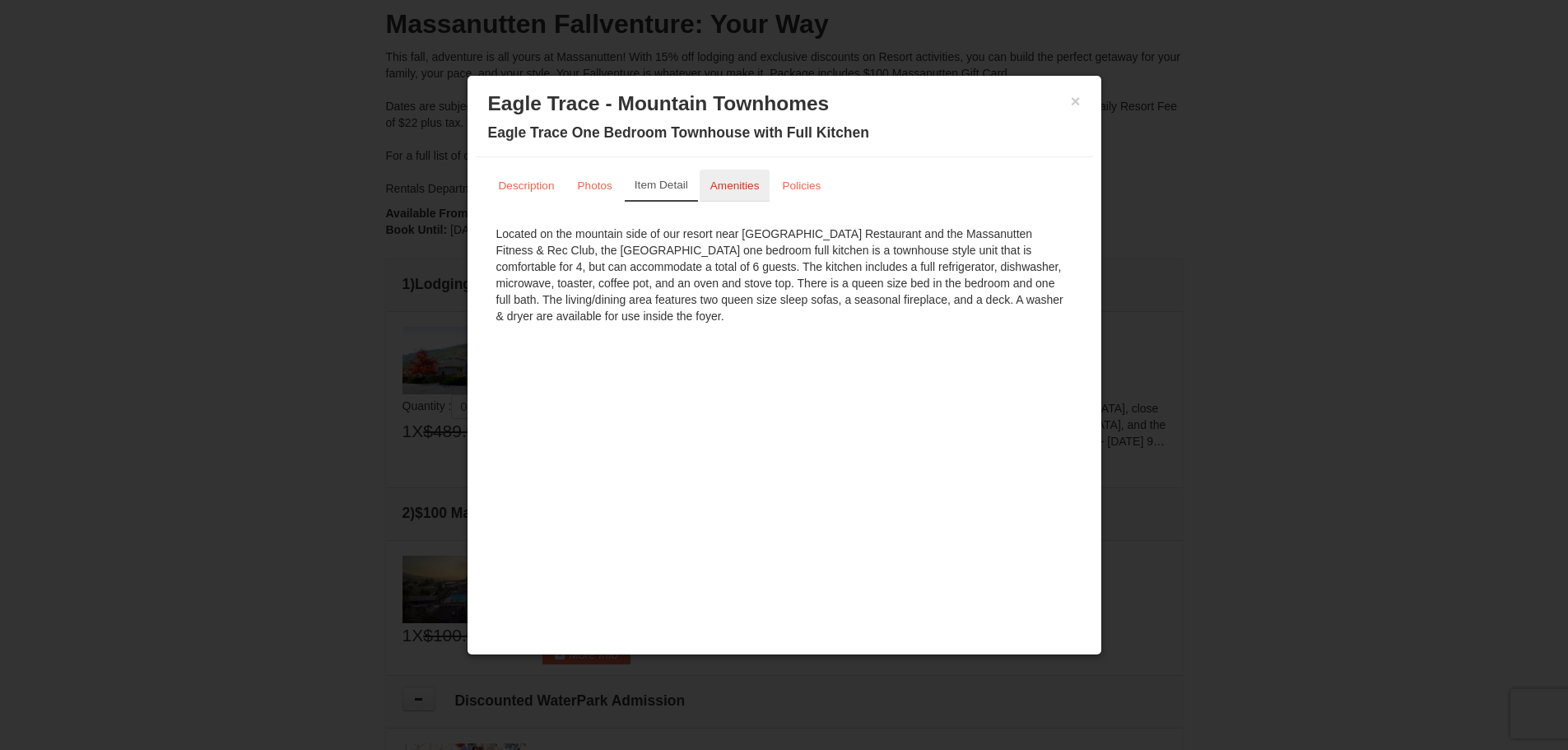
click at [741, 190] on small "Amenities" at bounding box center [735, 185] width 49 height 12
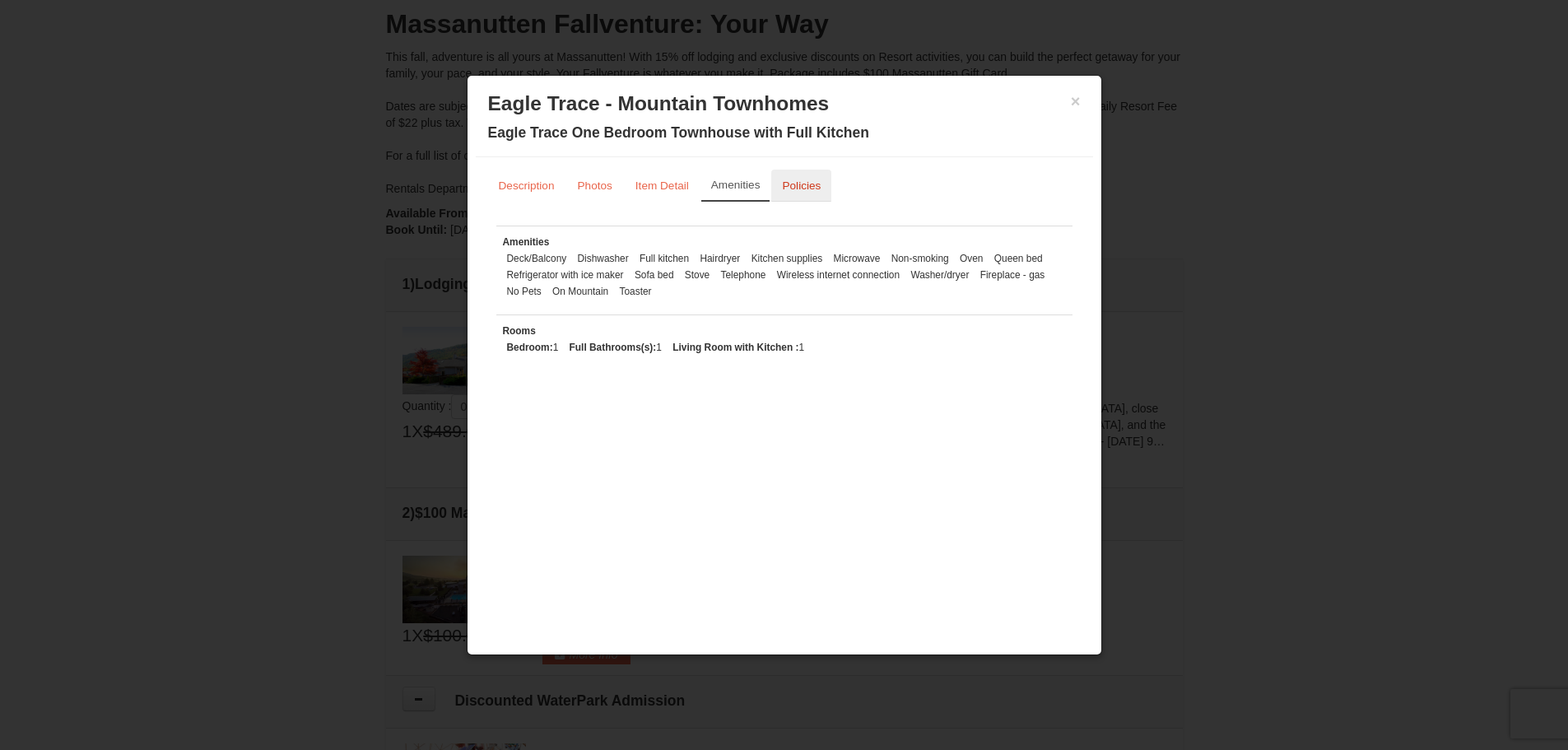
click at [800, 184] on small "Policies" at bounding box center [801, 185] width 39 height 12
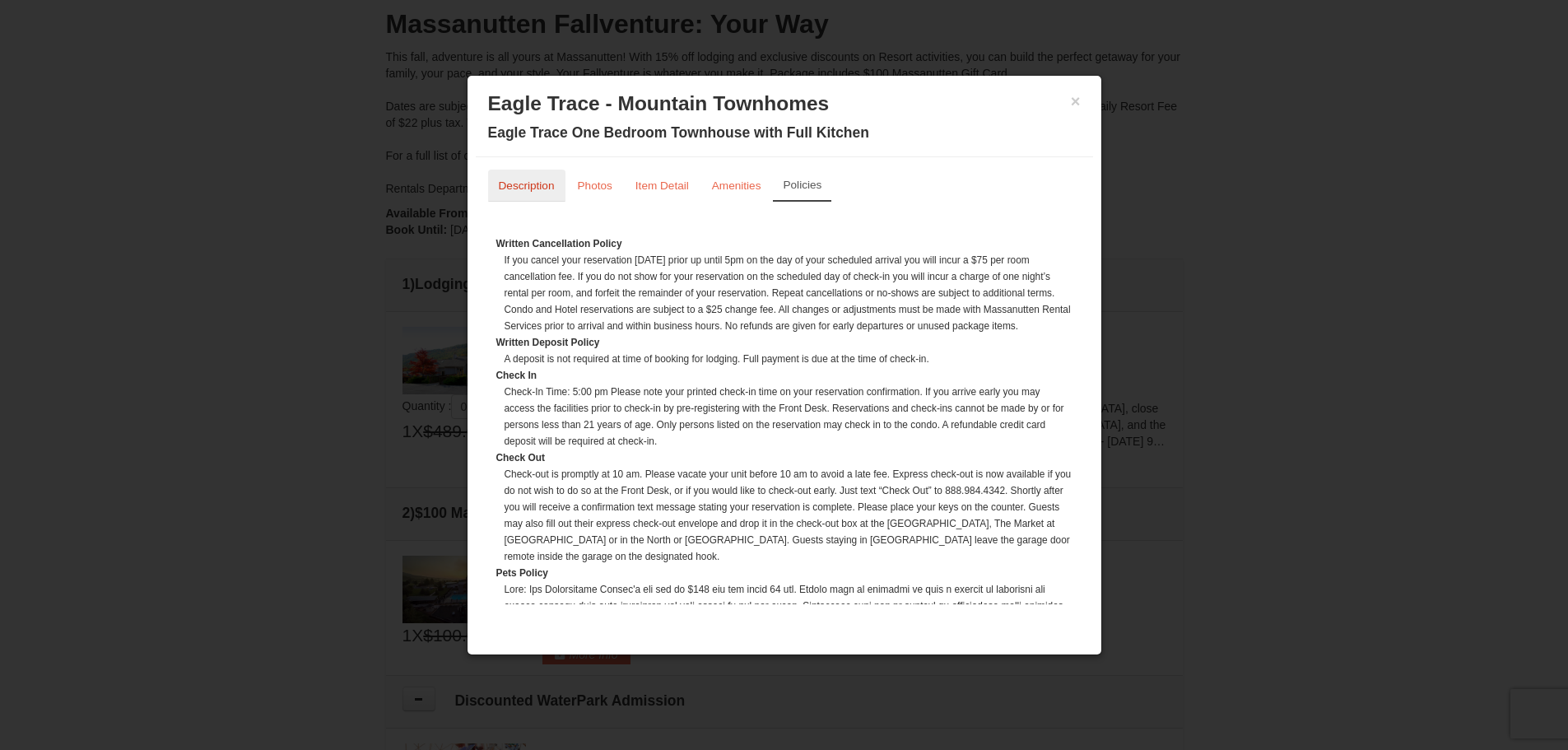
click at [542, 189] on small "Description" at bounding box center [526, 185] width 56 height 12
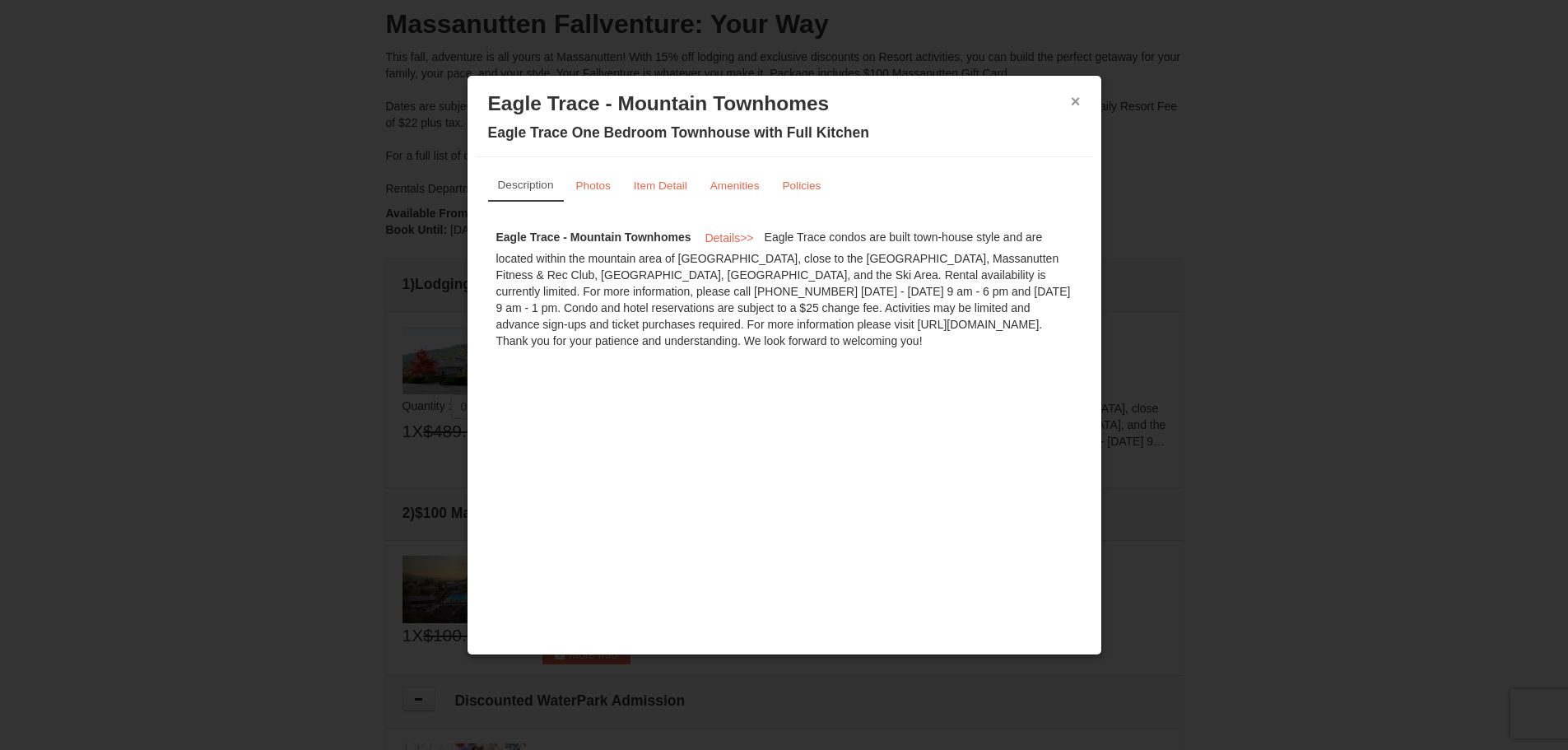
click at [1075, 105] on button "×" at bounding box center [1076, 101] width 10 height 17
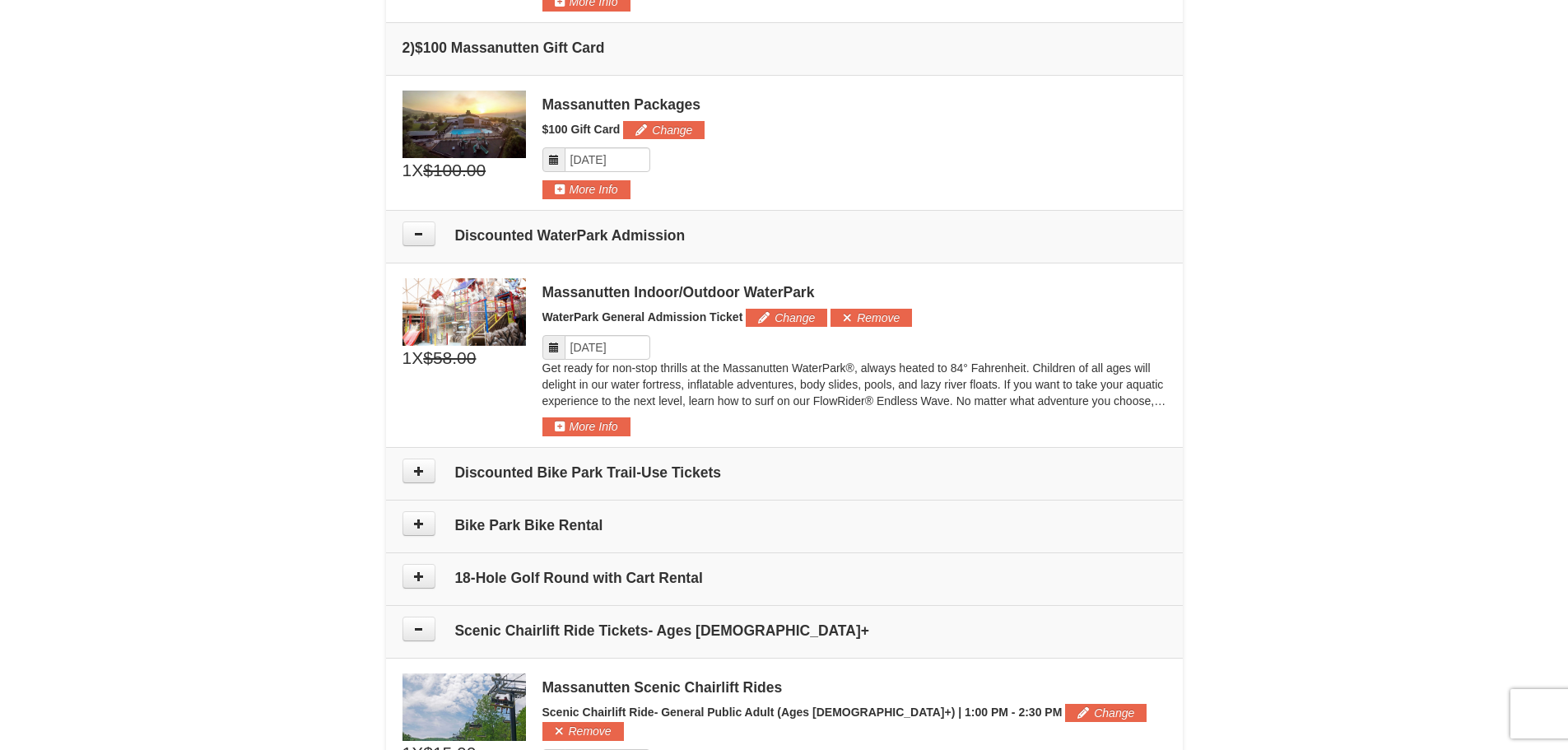
scroll to position [674, 0]
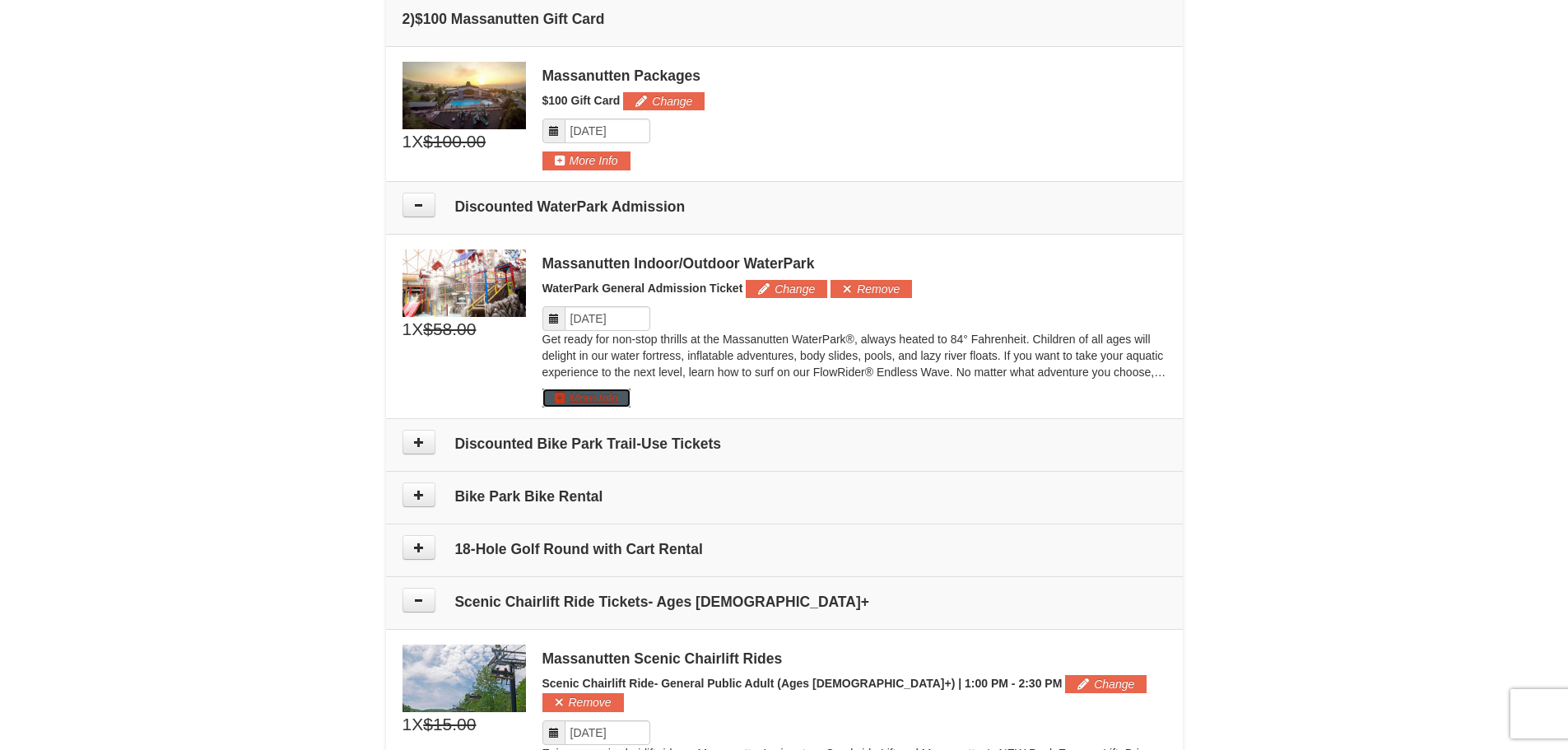
click at [568, 395] on button "More Info" at bounding box center [587, 398] width 88 height 18
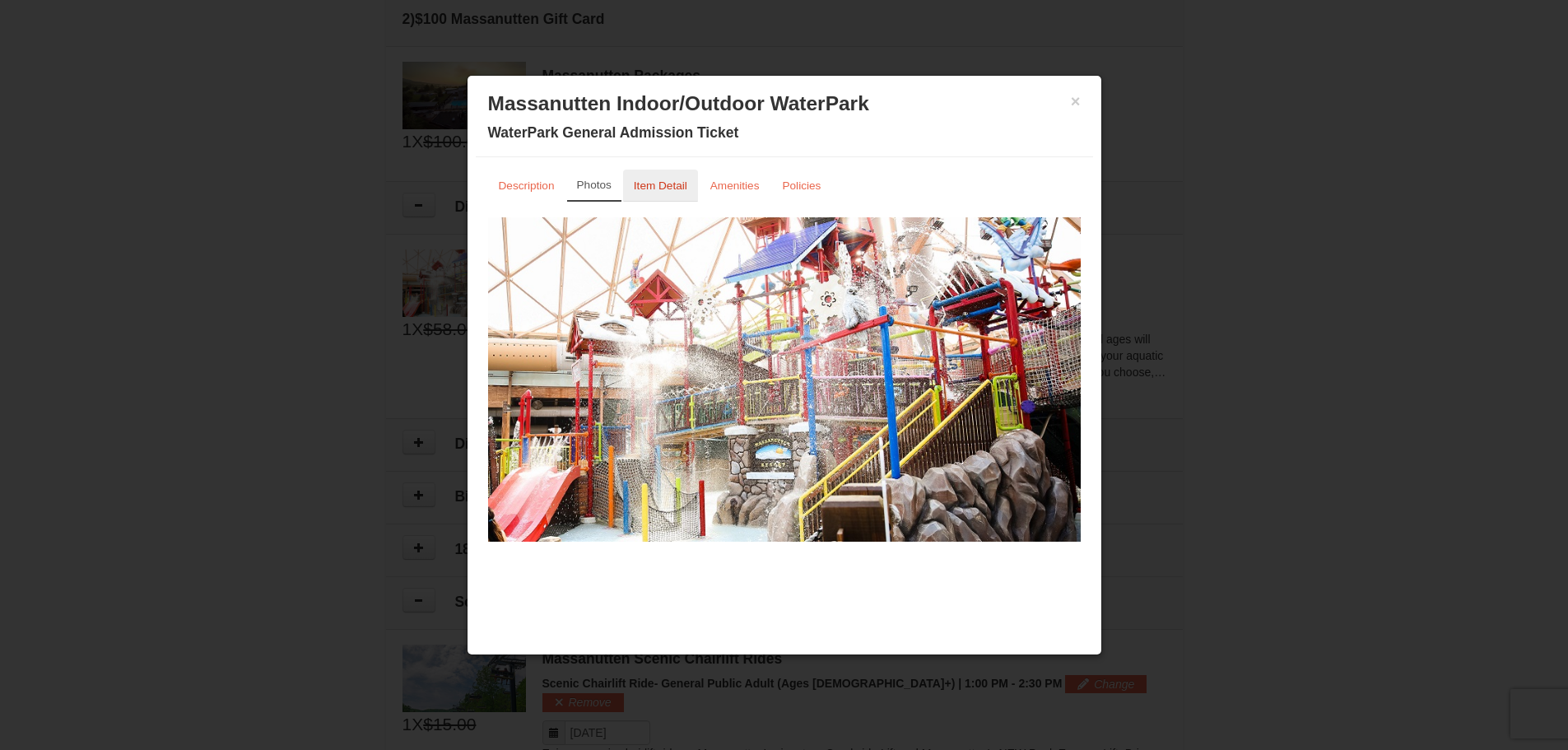
click at [659, 189] on small "Item Detail" at bounding box center [661, 185] width 53 height 12
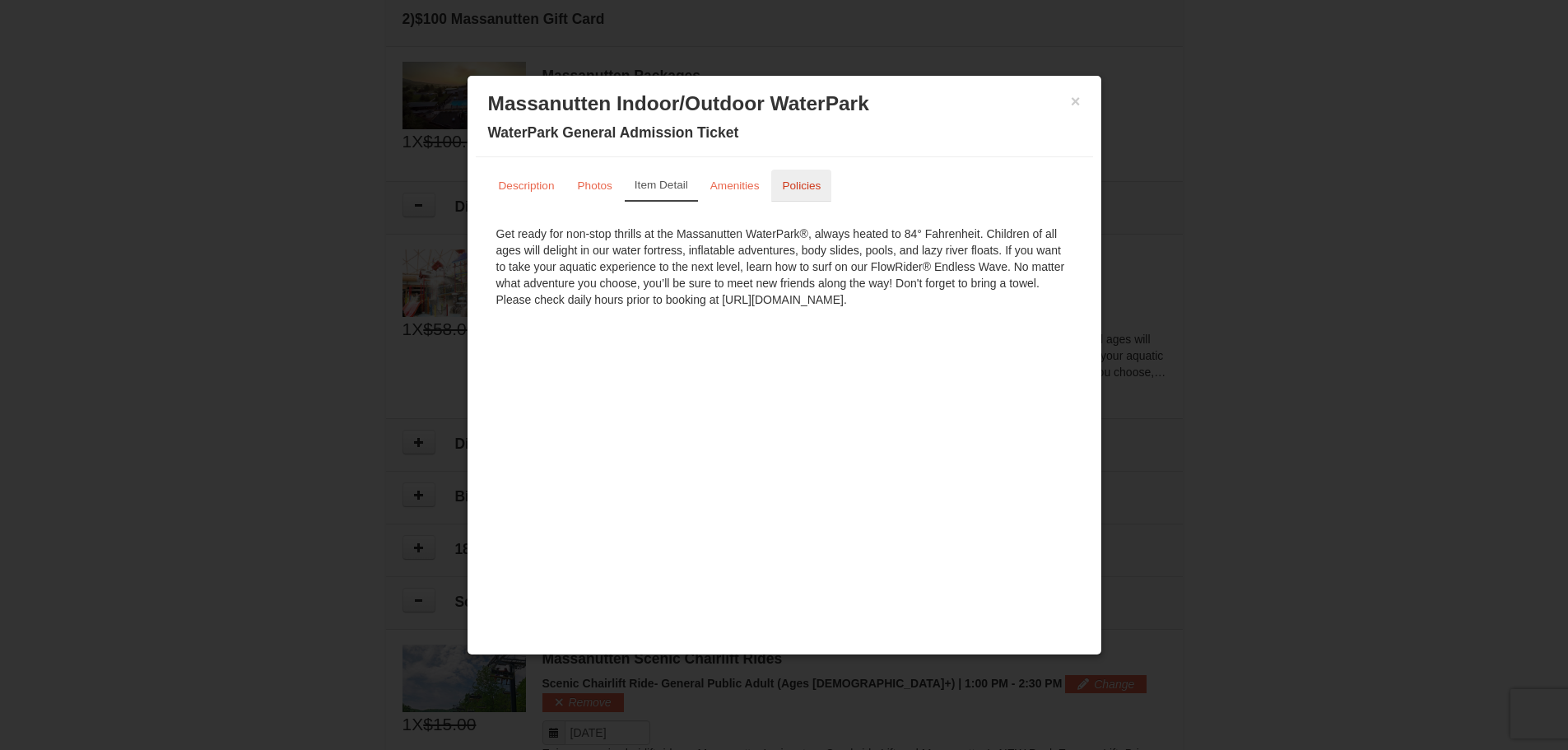
click at [785, 193] on link "Policies" at bounding box center [801, 185] width 60 height 32
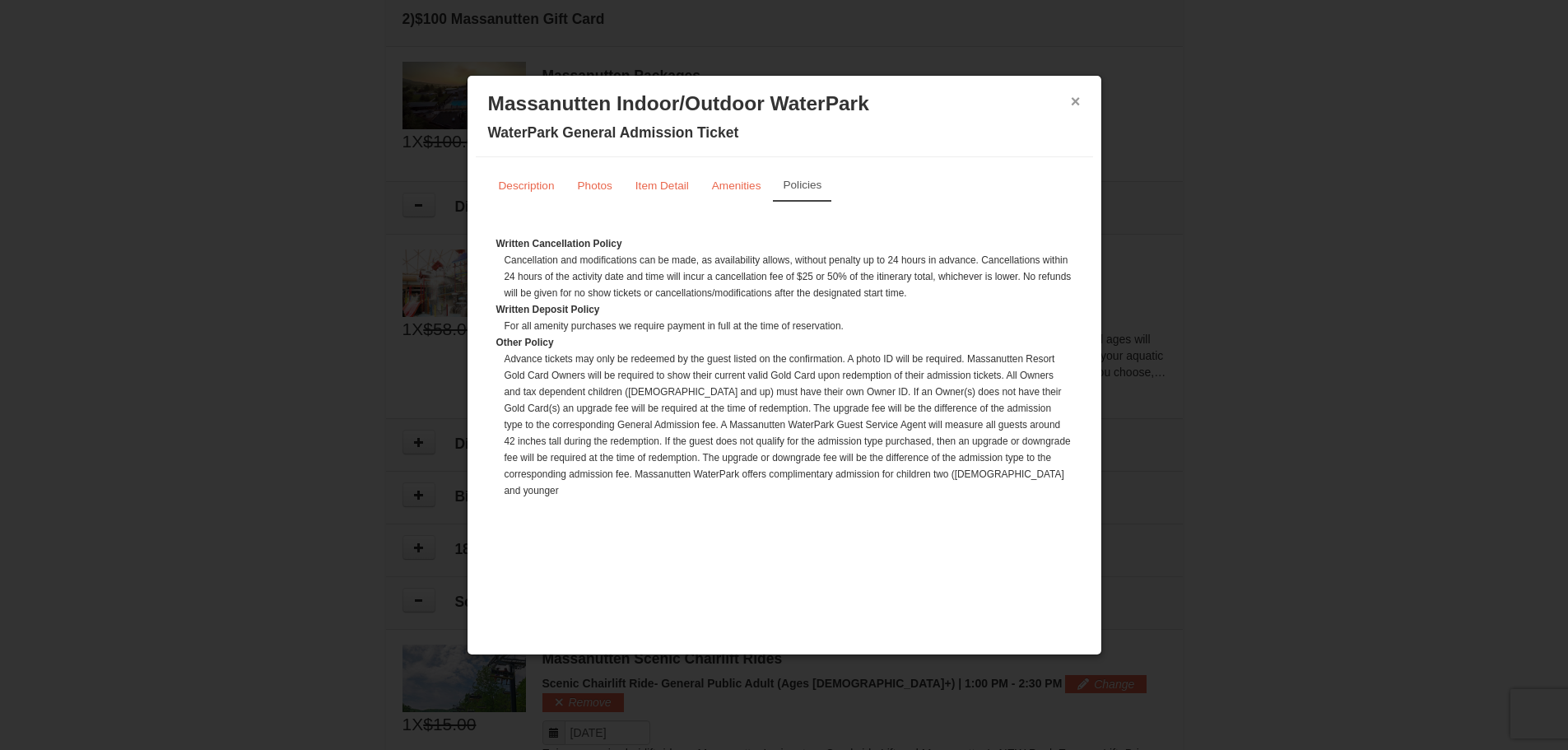
click at [1072, 99] on button "×" at bounding box center [1076, 101] width 10 height 17
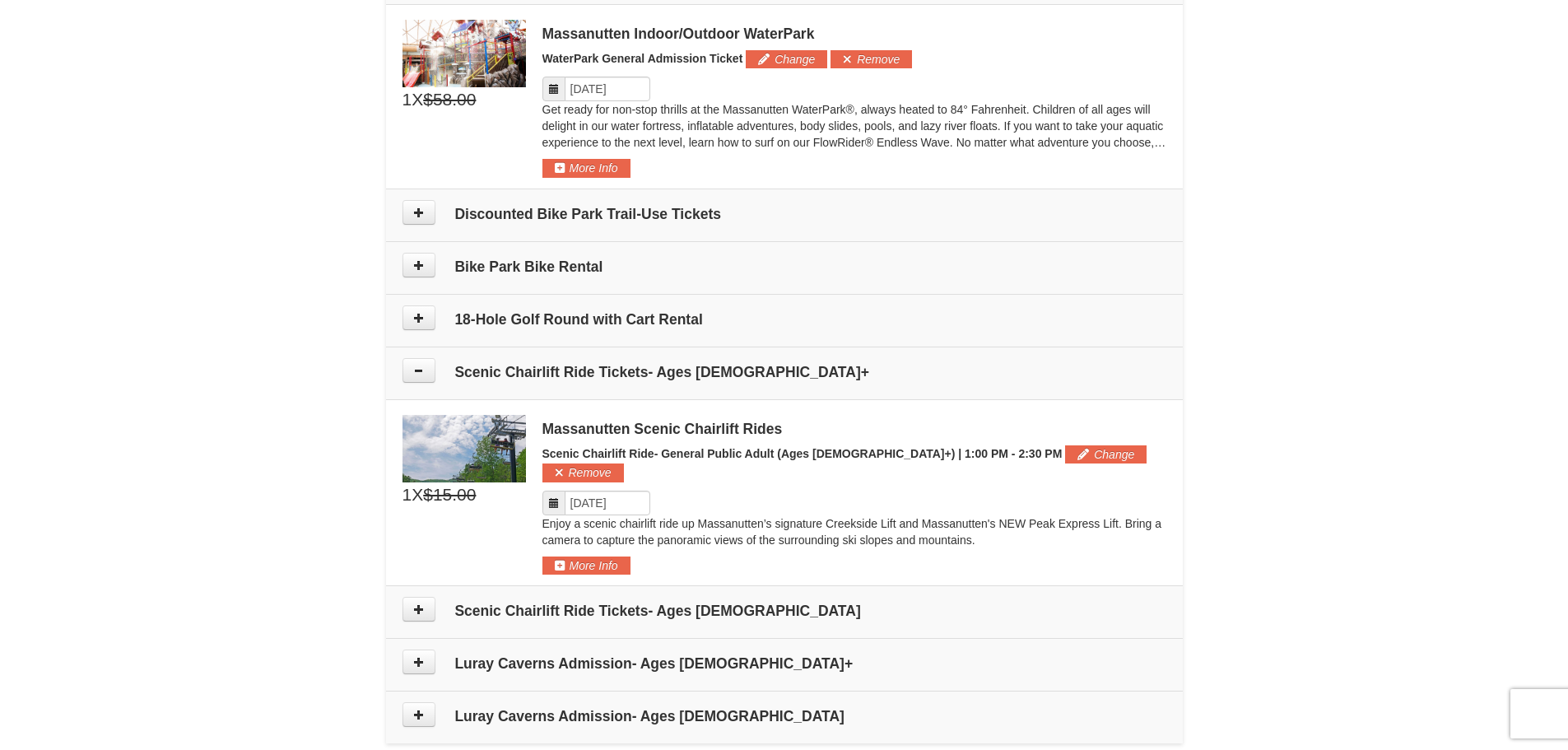
scroll to position [921, 0]
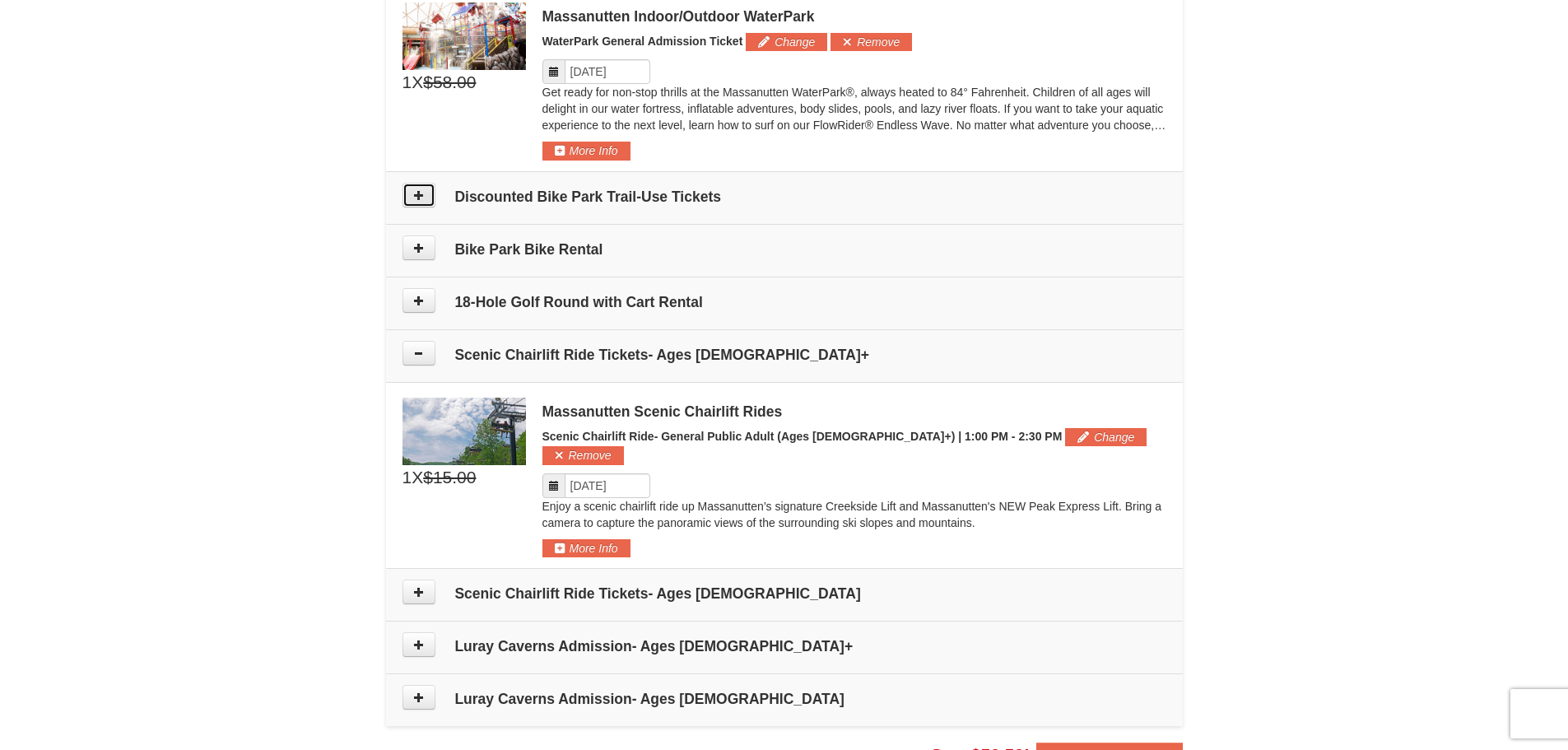
click at [417, 199] on icon at bounding box center [419, 195] width 12 height 12
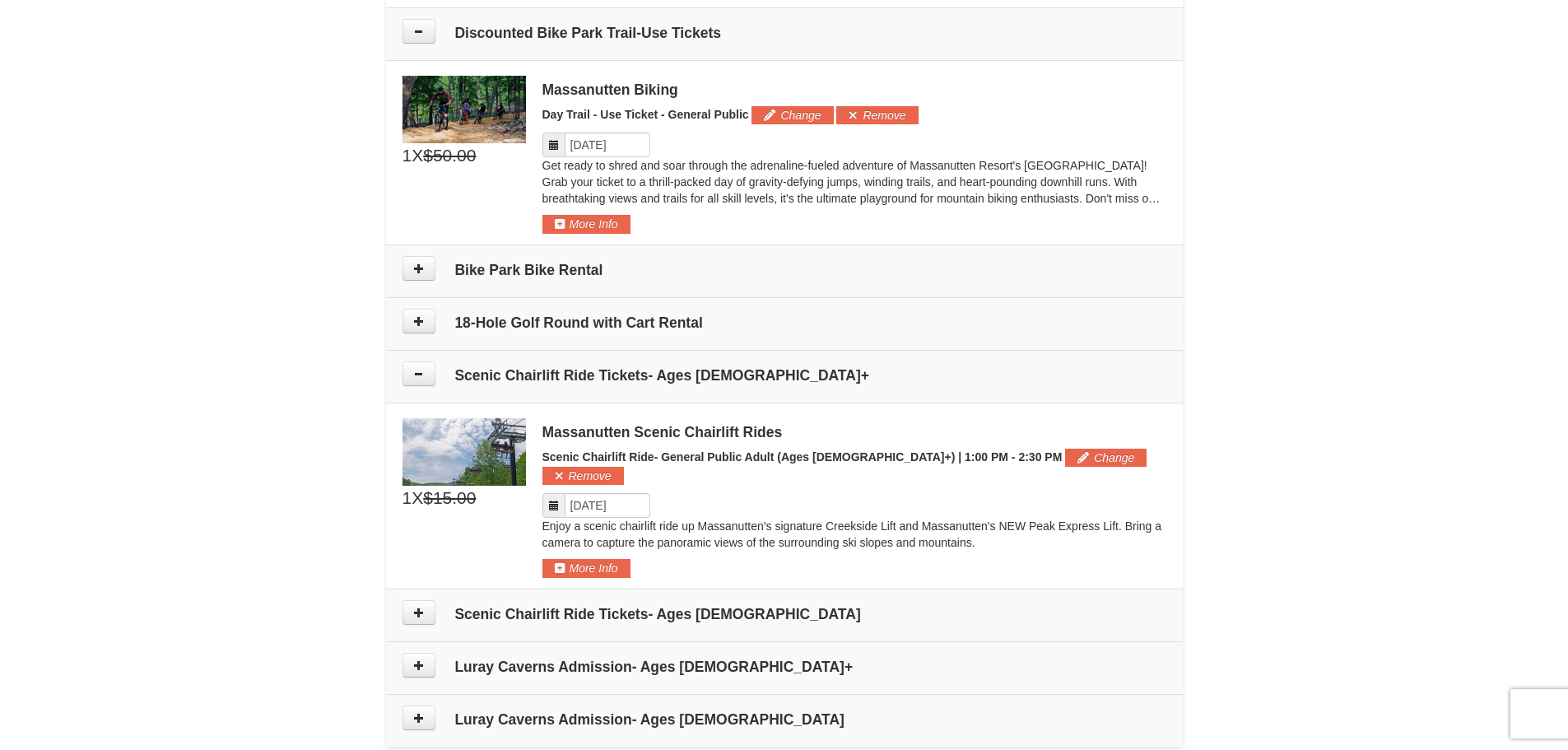
scroll to position [1092, 0]
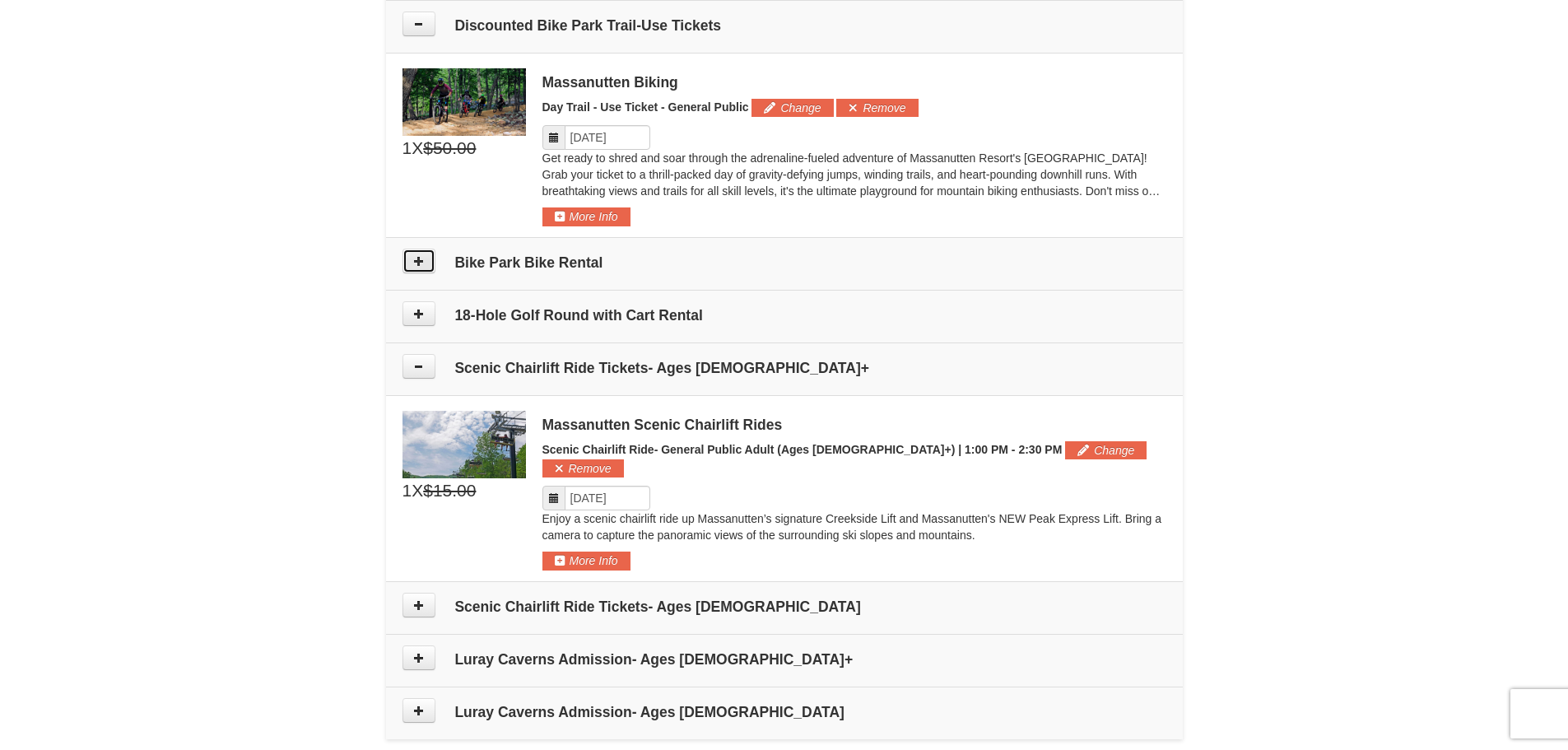
click at [413, 256] on icon at bounding box center [419, 261] width 12 height 12
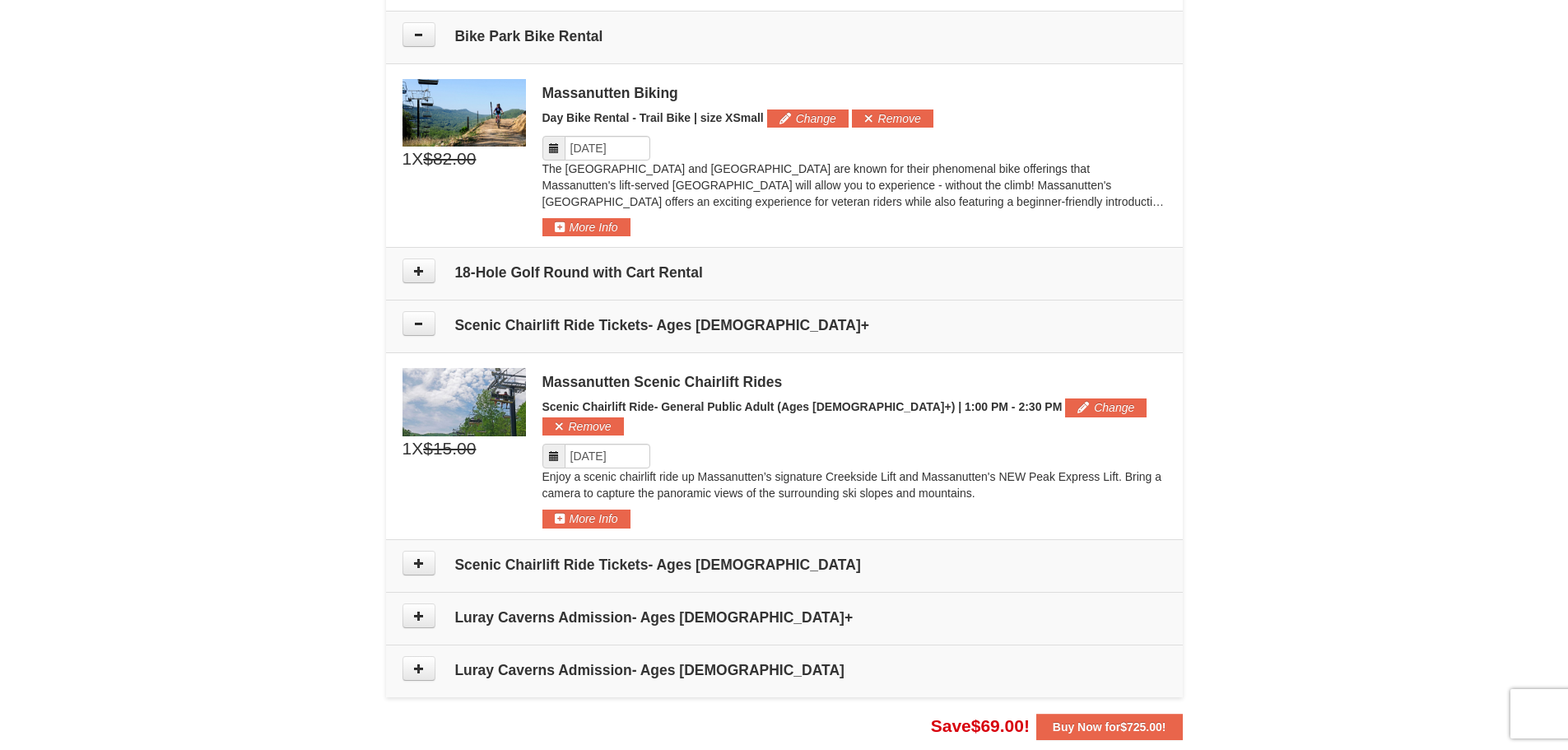
scroll to position [1329, 0]
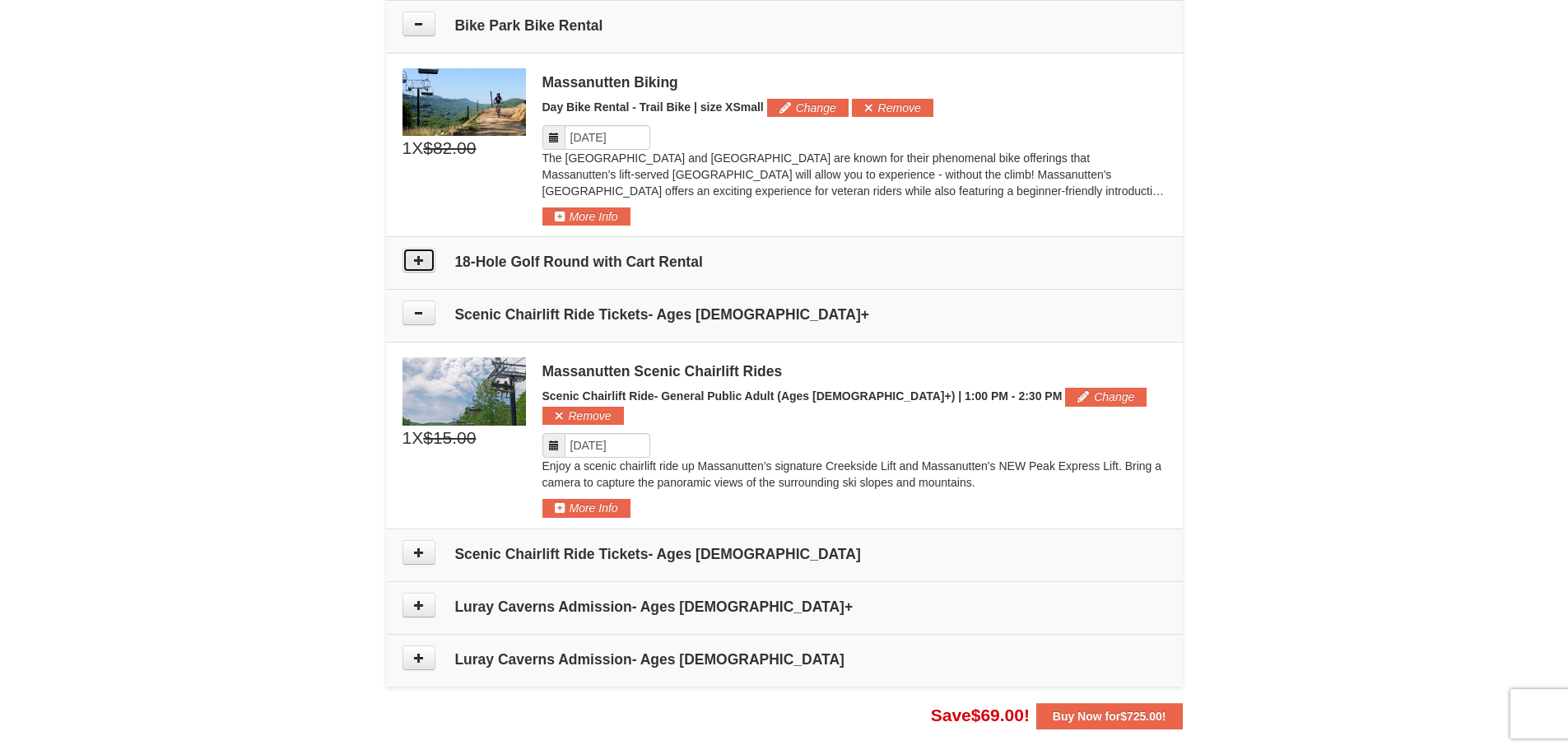
click at [413, 262] on icon at bounding box center [419, 260] width 12 height 12
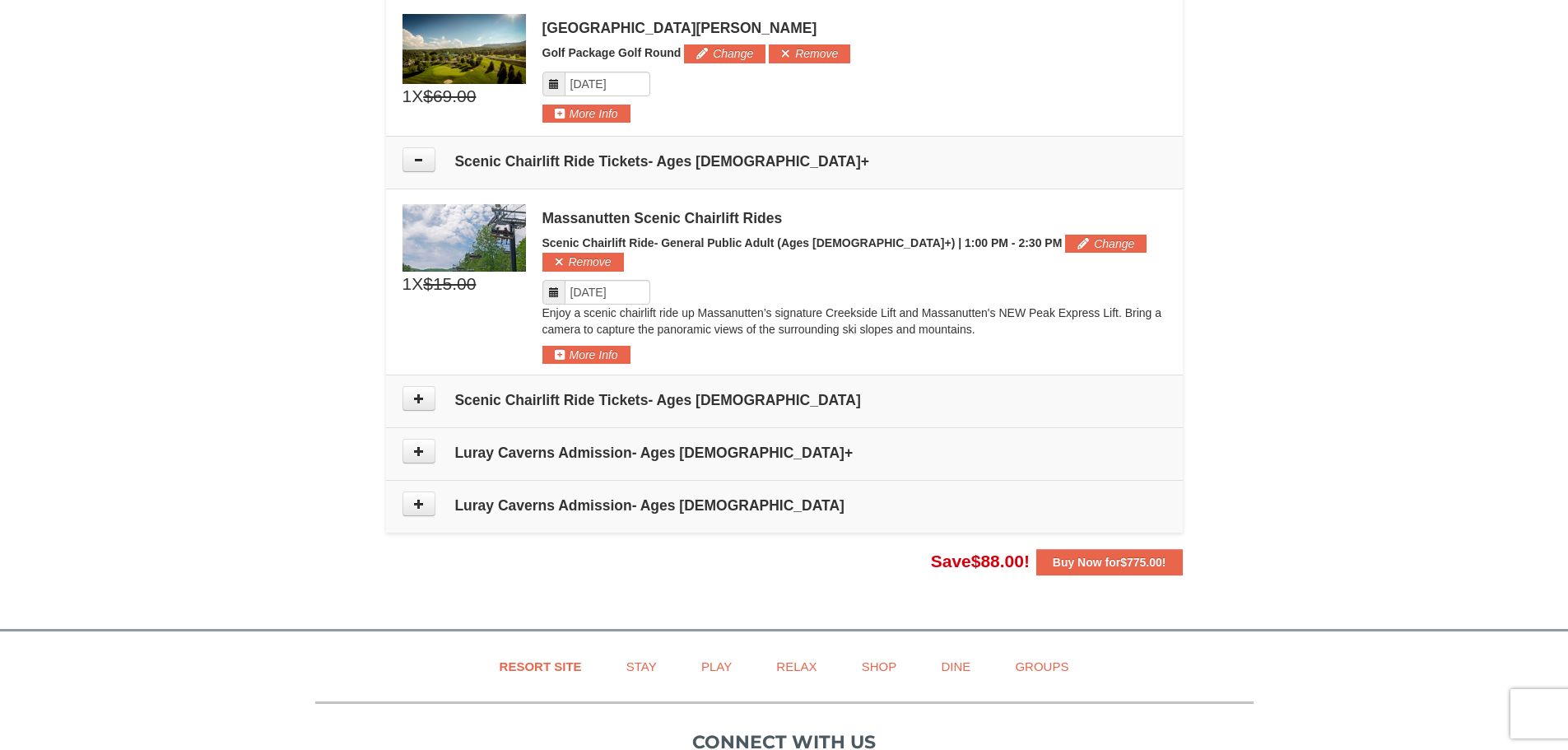
scroll to position [1731, 0]
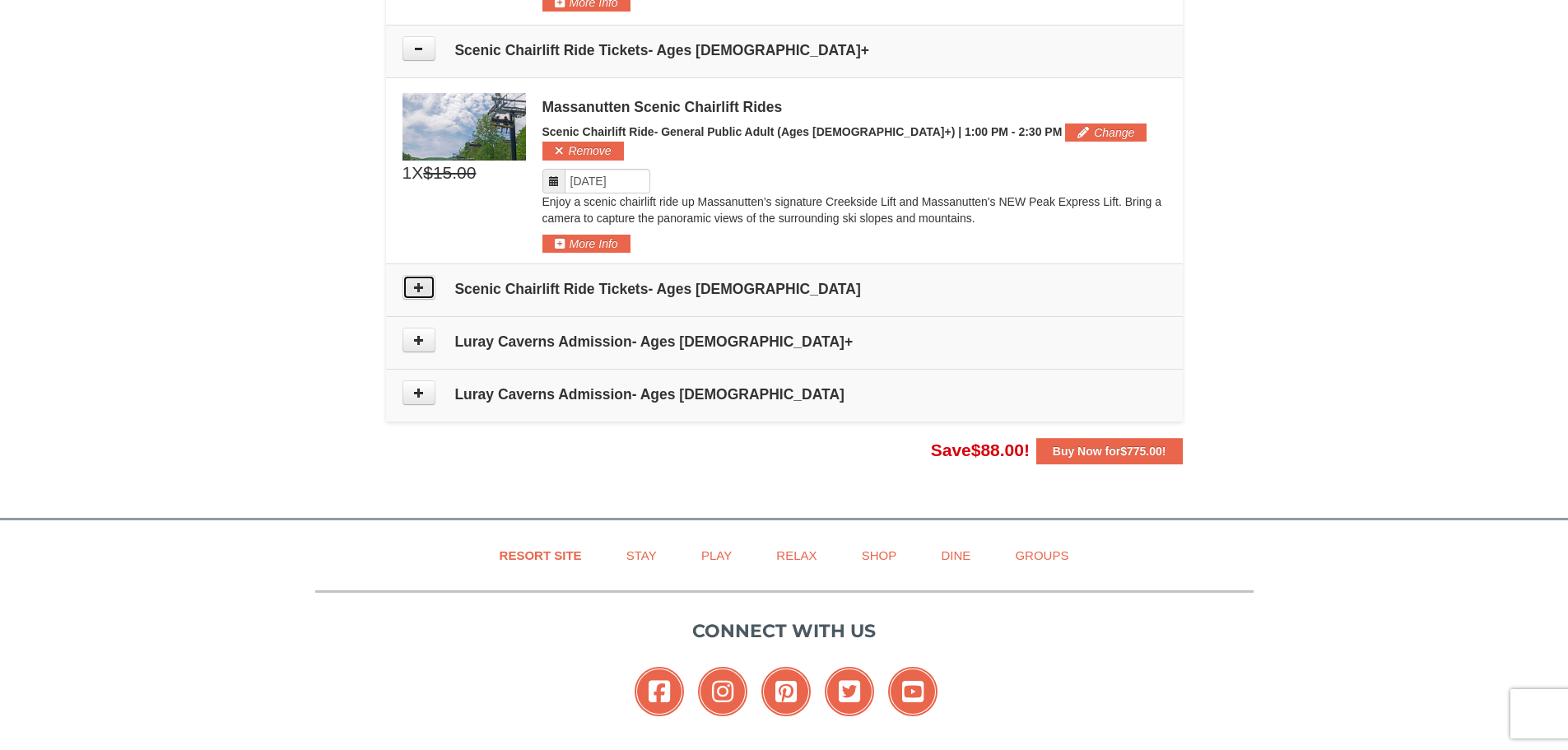
click at [410, 275] on button at bounding box center [419, 287] width 33 height 25
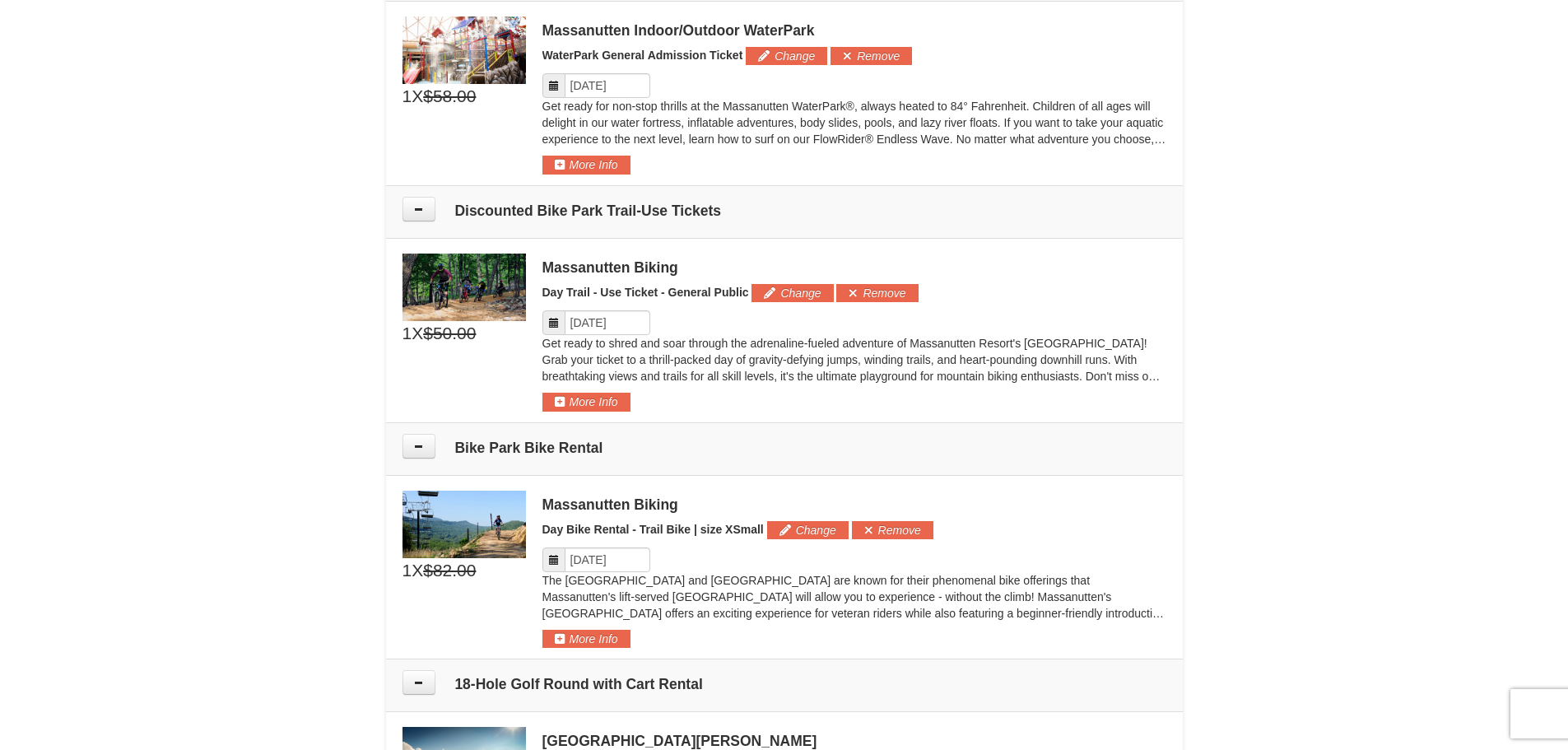
scroll to position [906, 0]
click at [422, 444] on icon at bounding box center [419, 447] width 12 height 12
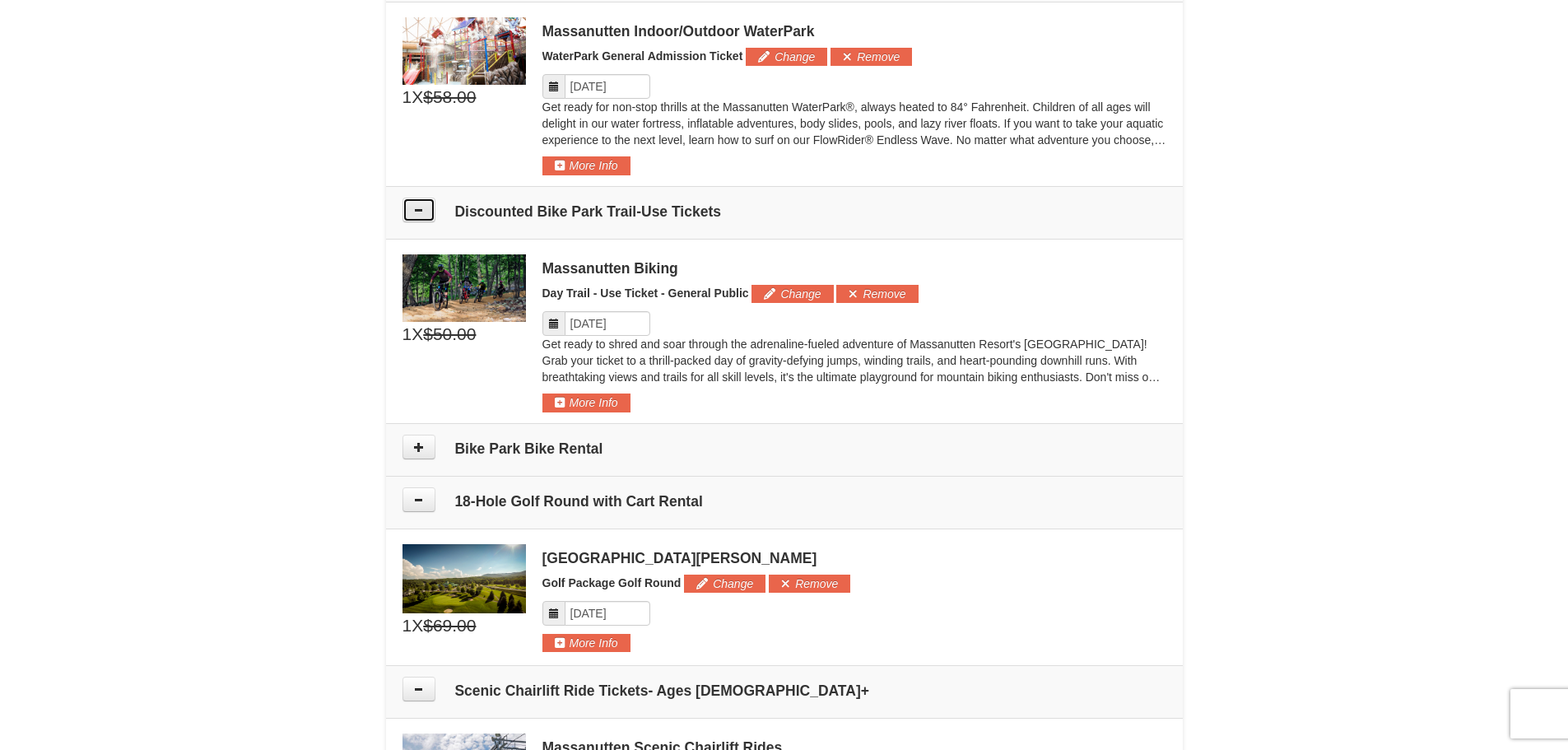
click at [413, 214] on icon at bounding box center [419, 210] width 12 height 12
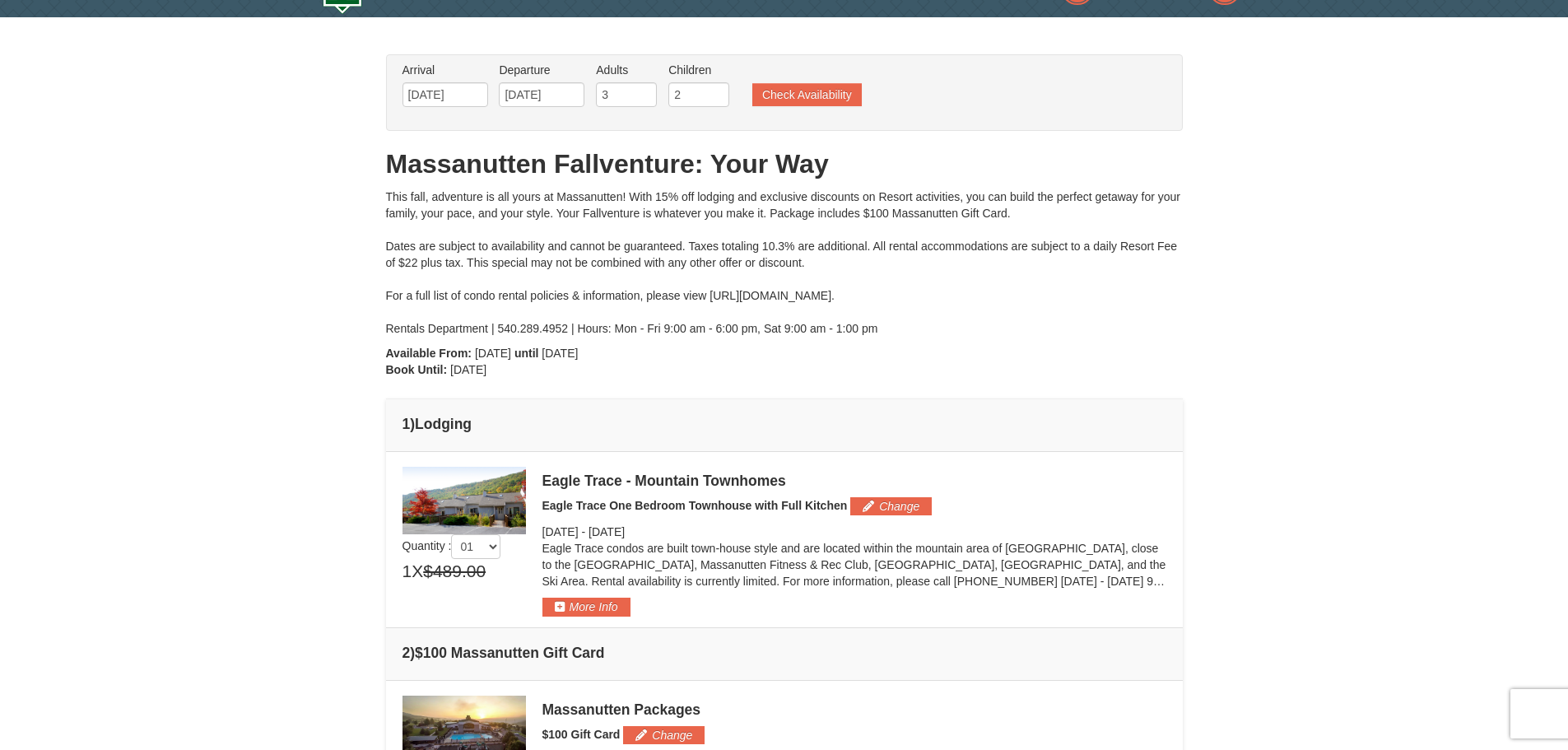
scroll to position [0, 0]
